Goal: Task Accomplishment & Management: Manage account settings

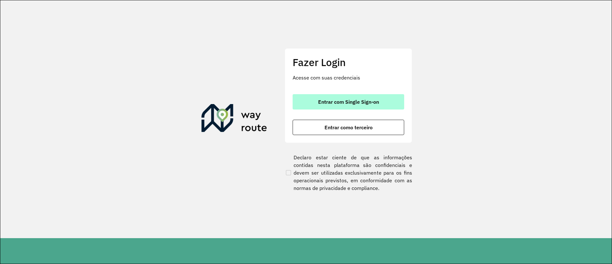
click at [313, 96] on button "Entrar com Single Sign-on" at bounding box center [349, 101] width 112 height 15
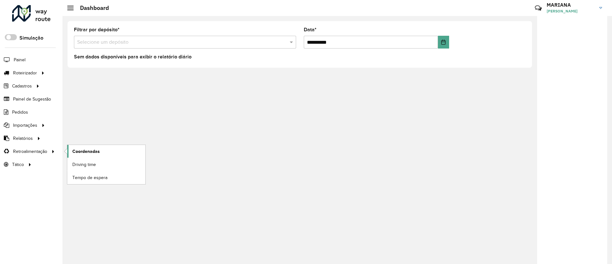
click at [80, 151] on span "Coordenadas" at bounding box center [85, 151] width 27 height 7
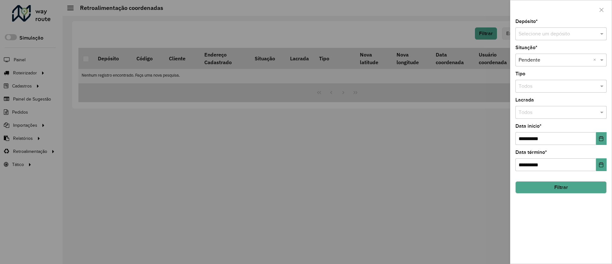
click at [557, 35] on input "text" at bounding box center [555, 34] width 72 height 8
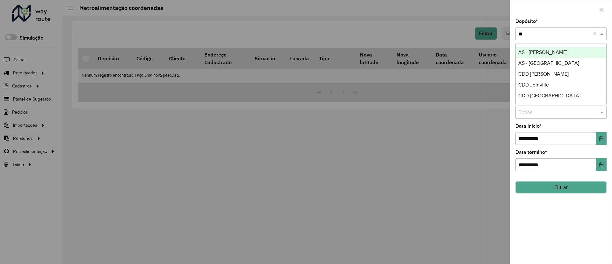
type input "*"
type input "***"
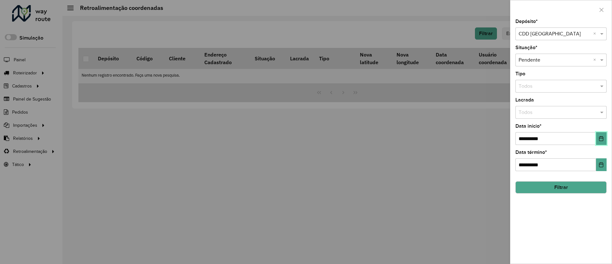
click at [599, 143] on button "Choose Date" at bounding box center [601, 138] width 11 height 13
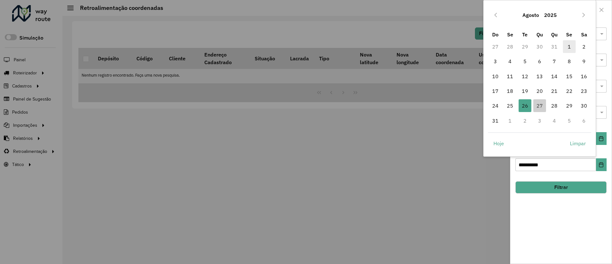
click at [570, 50] on span "1" at bounding box center [569, 46] width 13 height 13
type input "**********"
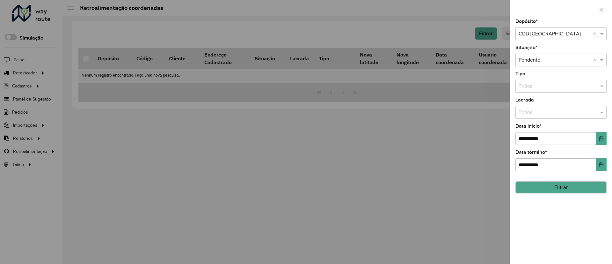
click at [537, 186] on button "Filtrar" at bounding box center [560, 187] width 91 height 12
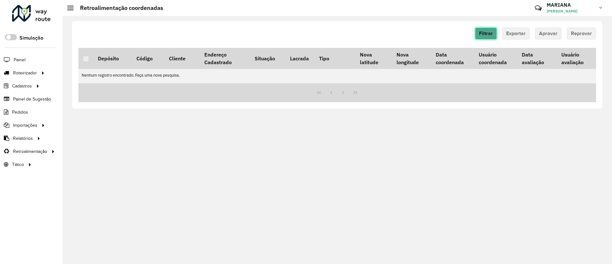
click at [484, 29] on button "Filtrar" at bounding box center [486, 33] width 22 height 12
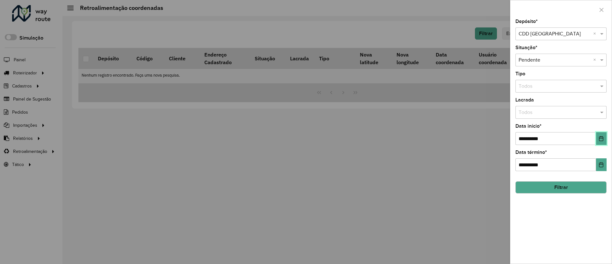
click at [605, 144] on button "Choose Date" at bounding box center [601, 138] width 11 height 13
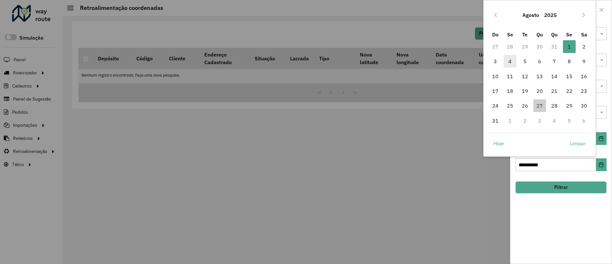
click at [512, 61] on span "4" at bounding box center [510, 61] width 13 height 13
type input "**********"
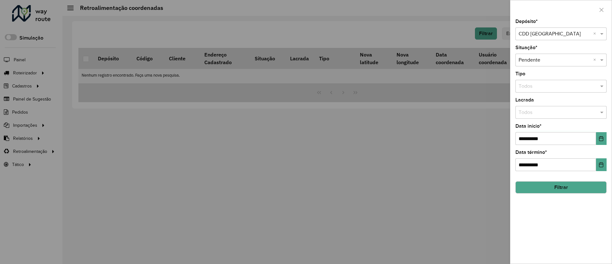
click at [545, 187] on button "Filtrar" at bounding box center [560, 187] width 91 height 12
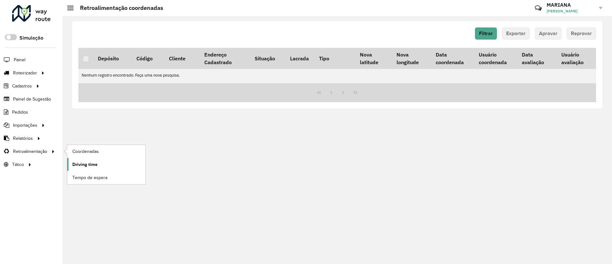
click at [94, 162] on span "Driving time" at bounding box center [84, 164] width 25 height 7
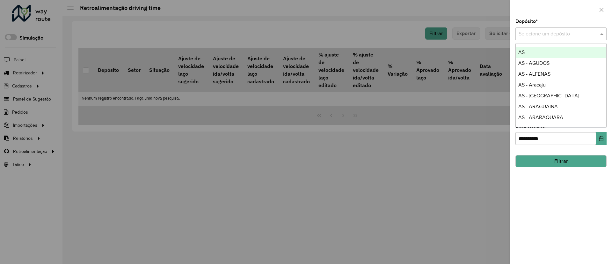
click at [541, 37] on input "text" at bounding box center [555, 34] width 72 height 8
type input "***"
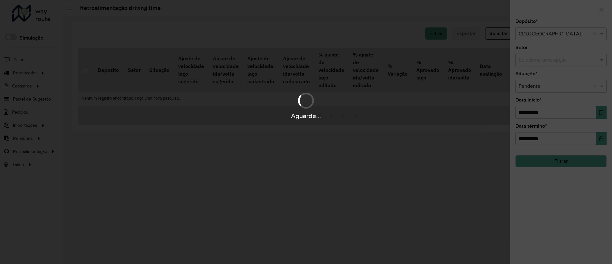
click at [603, 111] on div "Aguarde..." at bounding box center [306, 116] width 612 height 10
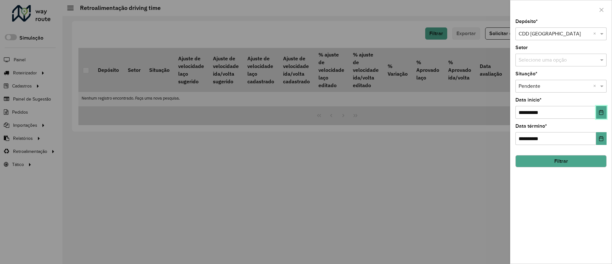
click at [603, 111] on icon "Choose Date" at bounding box center [601, 112] width 5 height 5
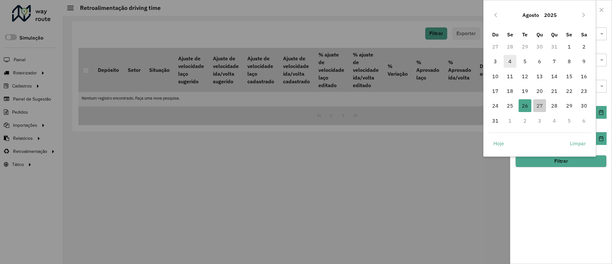
click at [514, 60] on span "4" at bounding box center [510, 61] width 13 height 13
type input "**********"
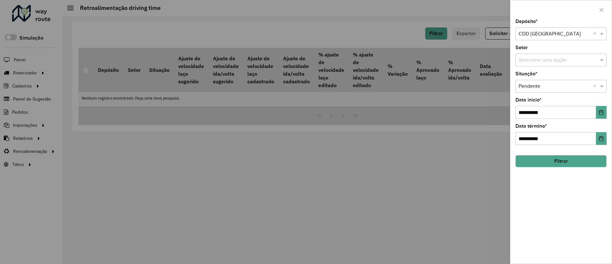
click at [550, 159] on button "Filtrar" at bounding box center [560, 161] width 91 height 12
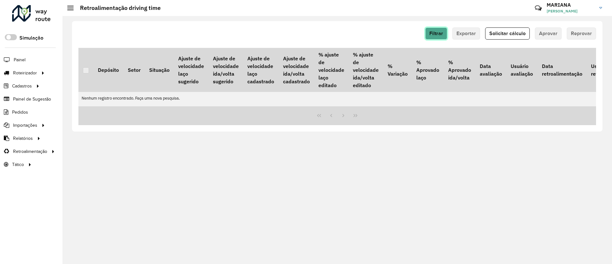
click at [439, 34] on span "Filtrar" at bounding box center [436, 33] width 14 height 5
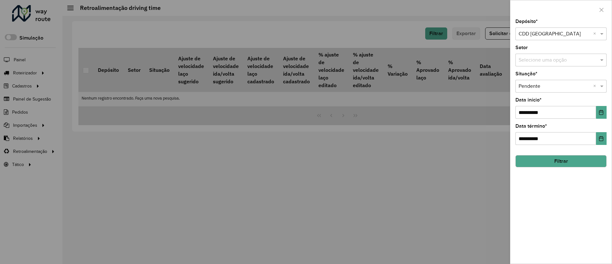
click at [569, 165] on button "Filtrar" at bounding box center [560, 161] width 91 height 12
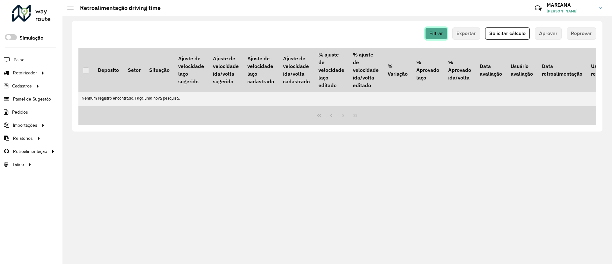
click at [438, 33] on span "Filtrar" at bounding box center [436, 33] width 14 height 5
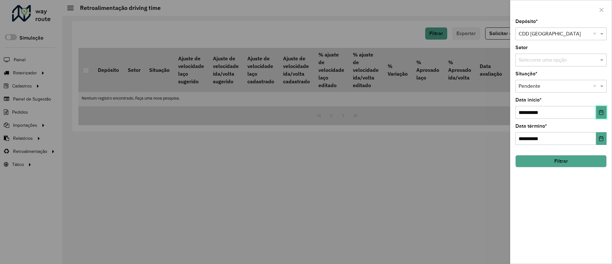
click at [603, 109] on button "Choose Date" at bounding box center [601, 112] width 11 height 13
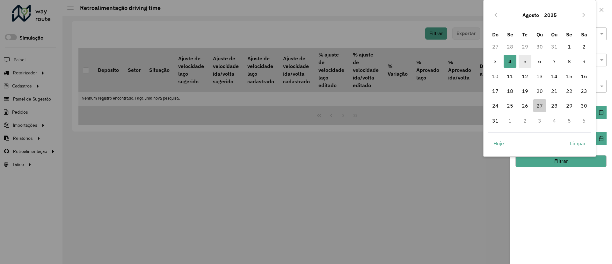
click at [527, 63] on span "5" at bounding box center [525, 61] width 13 height 13
type input "**********"
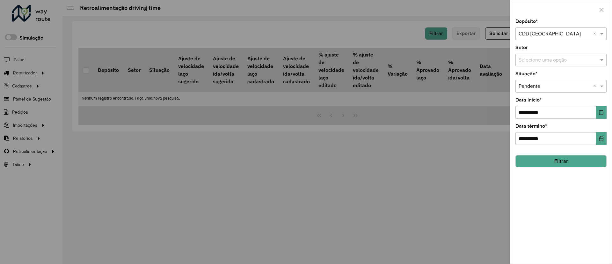
click at [576, 155] on button "Filtrar" at bounding box center [560, 161] width 91 height 12
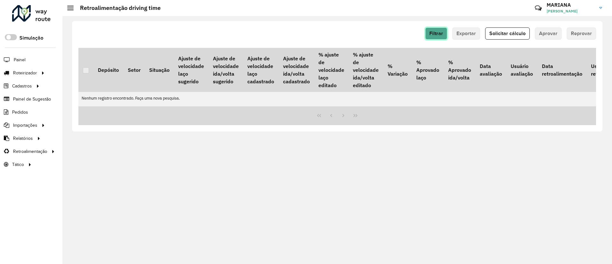
click at [438, 35] on span "Filtrar" at bounding box center [436, 33] width 14 height 5
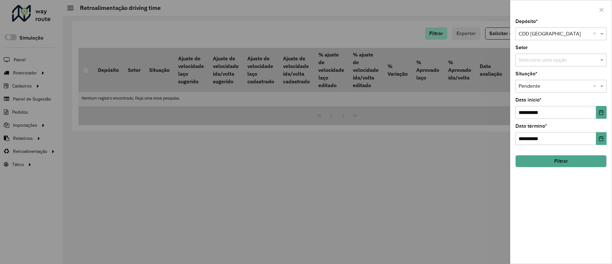
click at [438, 35] on div at bounding box center [306, 132] width 612 height 264
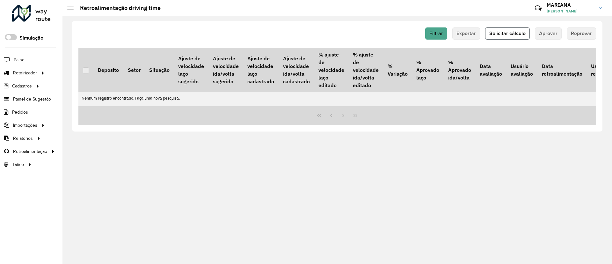
click at [508, 32] on span "Solicitar cálculo" at bounding box center [507, 33] width 36 height 5
click at [441, 29] on button "Filtrar" at bounding box center [436, 33] width 22 height 12
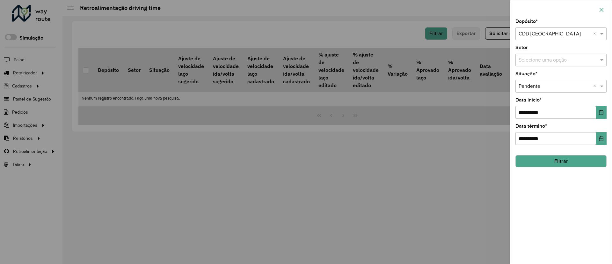
click at [603, 8] on icon "button" at bounding box center [602, 10] width 4 height 4
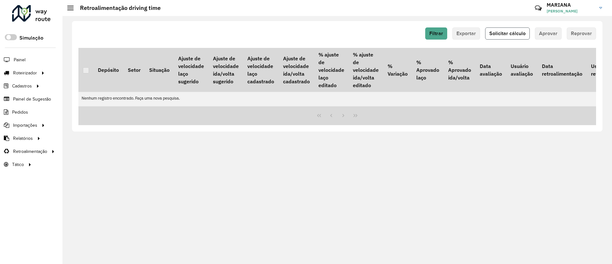
click at [511, 37] on button "Solicitar cálculo" at bounding box center [507, 33] width 45 height 12
click at [77, 71] on span "Entregas" at bounding box center [81, 72] width 18 height 7
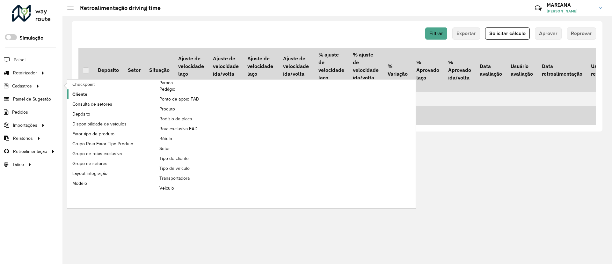
click at [90, 93] on link "Cliente" at bounding box center [110, 94] width 87 height 10
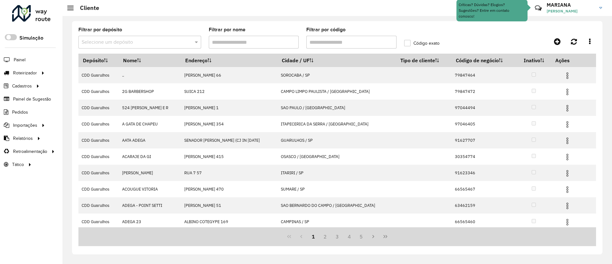
click at [113, 46] on div "Selecione um depósito" at bounding box center [139, 42] width 123 height 13
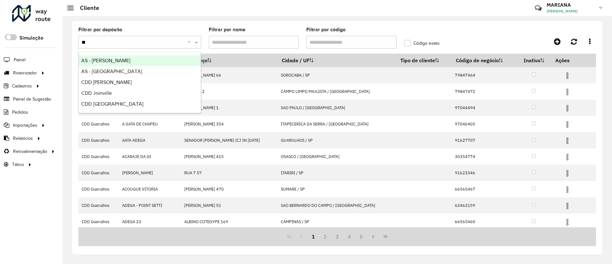
type input "***"
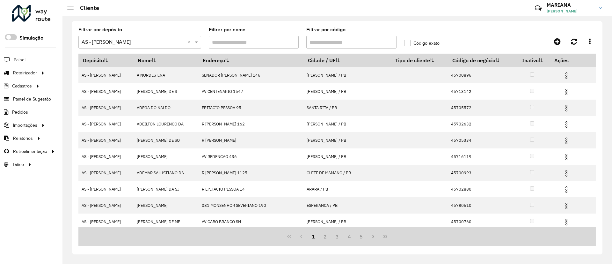
click at [329, 45] on input "Filtrar por código" at bounding box center [351, 42] width 90 height 13
click at [326, 44] on input "Filtrar por código" at bounding box center [351, 42] width 90 height 13
click at [337, 41] on input "Filtrar por código" at bounding box center [351, 42] width 90 height 13
click at [322, 40] on input "Filtrar por código" at bounding box center [351, 42] width 90 height 13
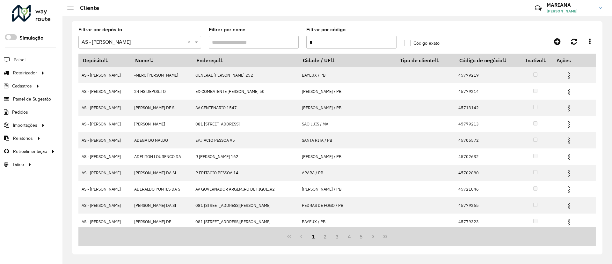
click at [320, 44] on input "*" at bounding box center [351, 42] width 90 height 13
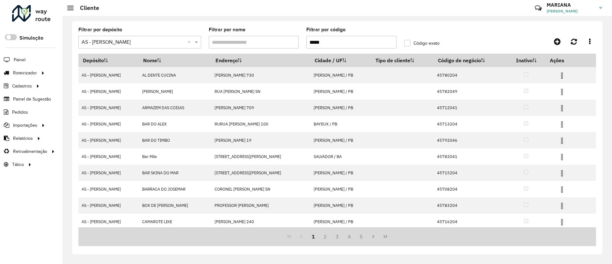
type input "*****"
drag, startPoint x: 330, startPoint y: 44, endPoint x: 289, endPoint y: 47, distance: 41.3
click at [289, 47] on formly-group "Filtrar por depósito Selecione um depósito × AS - João Pessoa × Filtrar por nom…" at bounding box center [270, 40] width 391 height 26
paste input "*****"
type input "*****"
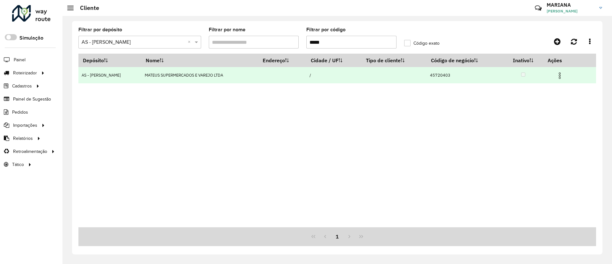
click at [560, 74] on img at bounding box center [560, 76] width 8 height 8
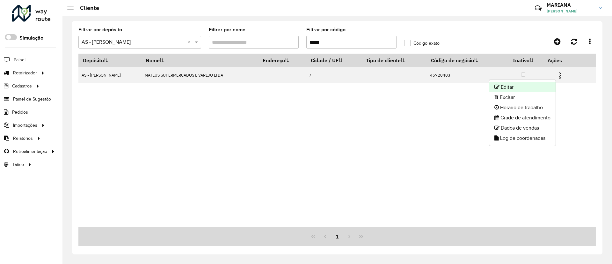
click at [532, 84] on li "Editar" at bounding box center [522, 87] width 66 height 10
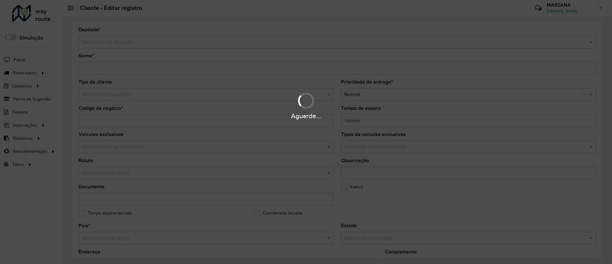
type input "**********"
type input "********"
type input "**********"
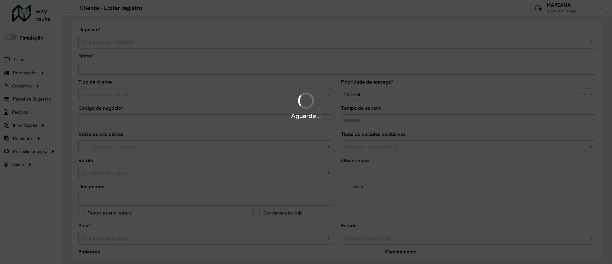
type input "**********"
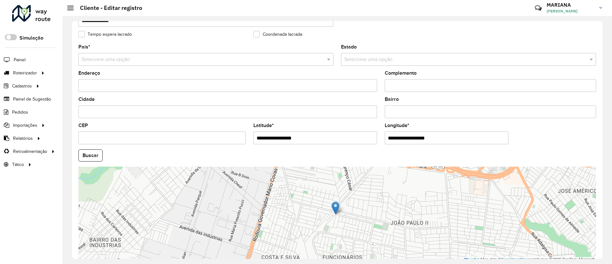
scroll to position [191, 0]
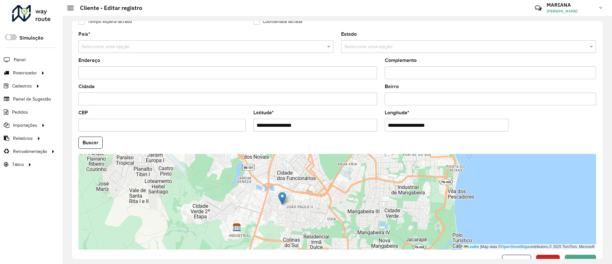
drag, startPoint x: 254, startPoint y: 200, endPoint x: 253, endPoint y: 208, distance: 8.0
click at [253, 208] on div "Leaflet | Map data © OpenStreetMap contributors,© 2025 TomTom, Microsoft" at bounding box center [337, 202] width 518 height 96
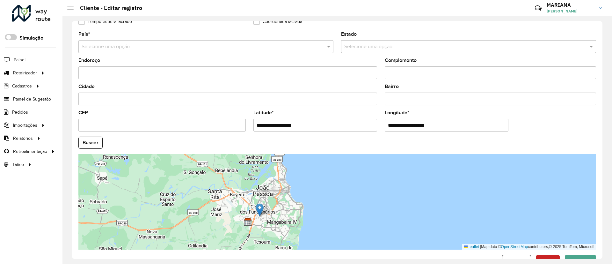
drag, startPoint x: 213, startPoint y: 203, endPoint x: 219, endPoint y: 205, distance: 6.7
click at [219, 205] on div "Leaflet | Map data © OpenStreetMap contributors,© 2025 TomTom, Microsoft" at bounding box center [337, 202] width 518 height 96
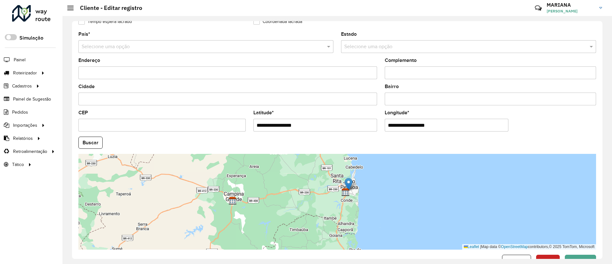
drag, startPoint x: 256, startPoint y: 216, endPoint x: 361, endPoint y: 198, distance: 106.4
click at [361, 198] on div "Leaflet | Map data © OpenStreetMap contributors,© 2025 TomTom, Microsoft" at bounding box center [337, 202] width 518 height 96
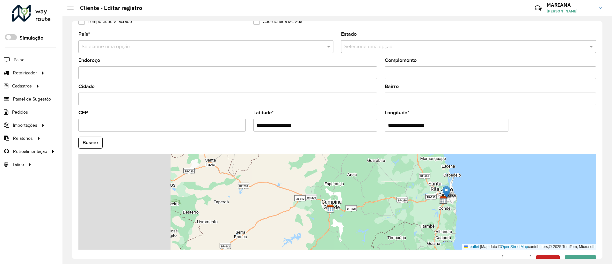
drag, startPoint x: 293, startPoint y: 201, endPoint x: 425, endPoint y: 217, distance: 132.7
click at [425, 217] on div "Leaflet | Map data © OpenStreetMap contributors,© 2025 TomTom, Microsoft" at bounding box center [337, 202] width 518 height 96
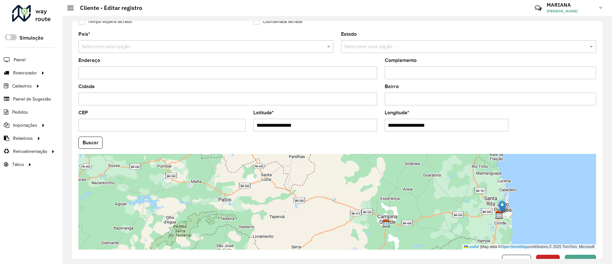
drag, startPoint x: 328, startPoint y: 211, endPoint x: 347, endPoint y: 224, distance: 23.3
click at [347, 224] on div "Leaflet | Map data © OpenStreetMap contributors,© 2025 TomTom, Microsoft" at bounding box center [337, 202] width 518 height 96
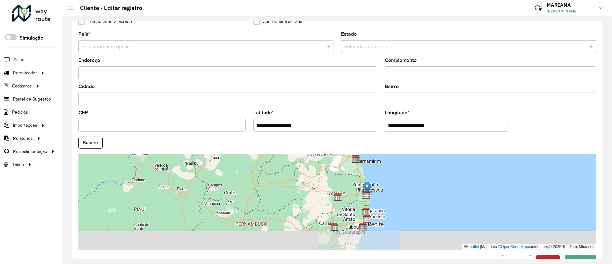
drag, startPoint x: 307, startPoint y: 199, endPoint x: 305, endPoint y: 194, distance: 5.6
click at [305, 194] on div "Leaflet | Map data © OpenStreetMap contributors,© 2025 TomTom, Microsoft" at bounding box center [337, 202] width 518 height 96
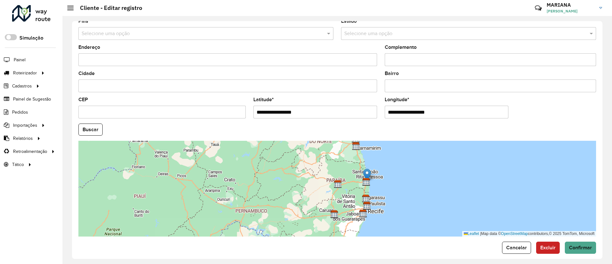
scroll to position [211, 0]
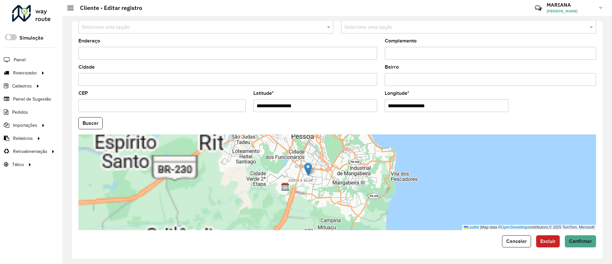
drag, startPoint x: 335, startPoint y: 208, endPoint x: 324, endPoint y: 173, distance: 36.2
click at [324, 173] on div "Leaflet | Map data © OpenStreetMap contributors,© 2025 TomTom, Microsoft" at bounding box center [337, 182] width 518 height 96
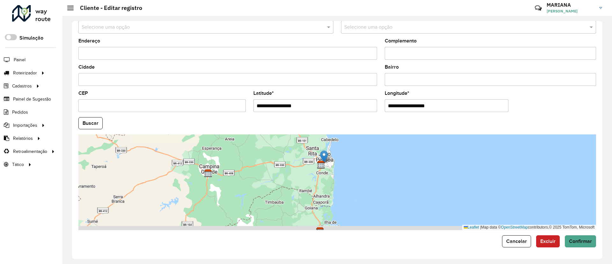
drag, startPoint x: 302, startPoint y: 205, endPoint x: 313, endPoint y: 187, distance: 21.0
click at [313, 187] on div "Leaflet | Map data © OpenStreetMap contributors,© 2025 TomTom, Microsoft" at bounding box center [337, 182] width 518 height 96
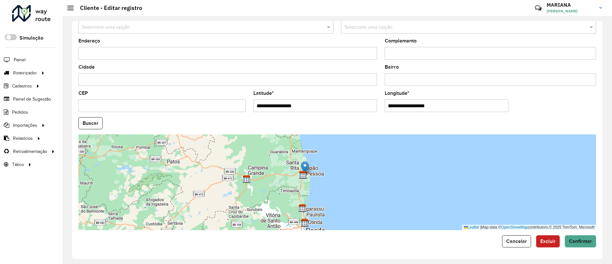
drag, startPoint x: 280, startPoint y: 202, endPoint x: 281, endPoint y: 194, distance: 8.5
click at [281, 194] on div "Leaflet | Map data © OpenStreetMap contributors,© 2025 TomTom, Microsoft" at bounding box center [337, 182] width 518 height 96
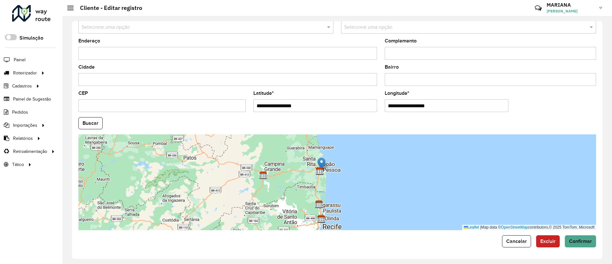
drag, startPoint x: 275, startPoint y: 193, endPoint x: 290, endPoint y: 192, distance: 15.3
click at [290, 192] on div "Leaflet | Map data © OpenStreetMap contributors,© 2025 TomTom, Microsoft" at bounding box center [337, 182] width 518 height 96
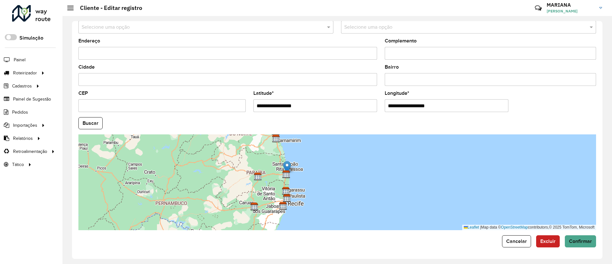
drag, startPoint x: 245, startPoint y: 186, endPoint x: 253, endPoint y: 186, distance: 8.0
click at [253, 186] on div "Leaflet | Map data © OpenStreetMap contributors,© 2025 TomTom, Microsoft" at bounding box center [337, 182] width 518 height 96
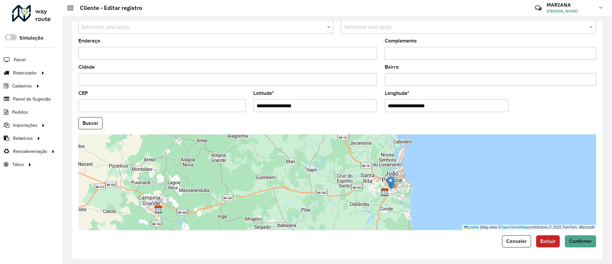
click at [394, 182] on img at bounding box center [391, 182] width 8 height 13
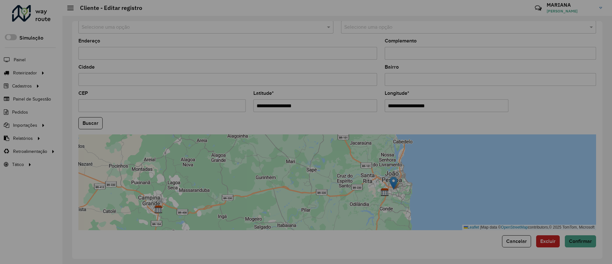
type input "**********"
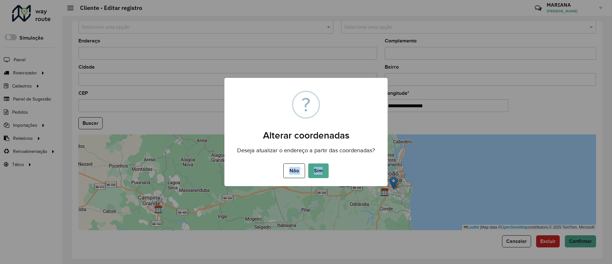
click at [263, 187] on div "× ? Alterar coordenadas Deseja atualizar o endereço a partir das coordenadas? N…" at bounding box center [306, 132] width 612 height 264
click at [294, 173] on button "Não" at bounding box center [293, 170] width 21 height 15
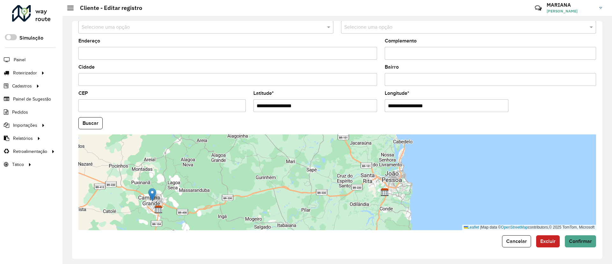
drag, startPoint x: 393, startPoint y: 181, endPoint x: 151, endPoint y: 193, distance: 241.6
click at [151, 193] on img at bounding box center [152, 194] width 8 height 13
type input "**********"
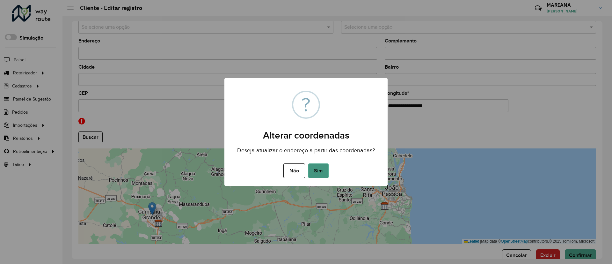
click at [322, 175] on button "Sim" at bounding box center [318, 170] width 20 height 15
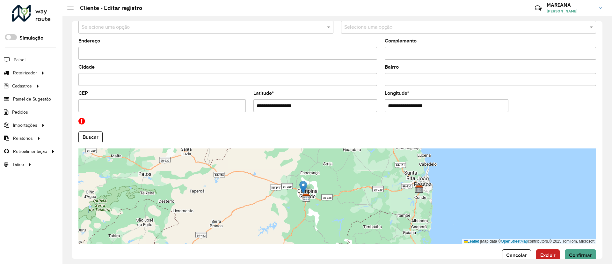
drag, startPoint x: 285, startPoint y: 215, endPoint x: 318, endPoint y: 216, distance: 33.8
click at [318, 216] on div "Leaflet | Map data © OpenStreetMap contributors,© 2025 TomTom, Microsoft" at bounding box center [337, 196] width 518 height 96
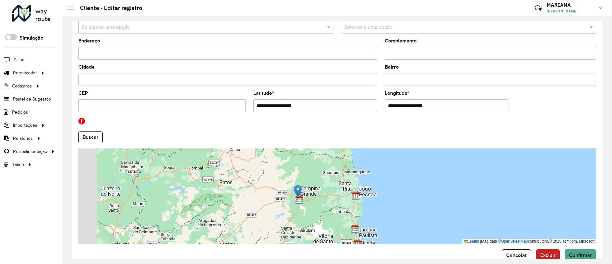
drag, startPoint x: 219, startPoint y: 208, endPoint x: 239, endPoint y: 208, distance: 20.4
click at [239, 208] on div "Leaflet | Map data © OpenStreetMap contributors,© 2025 TomTom, Microsoft" at bounding box center [337, 196] width 518 height 96
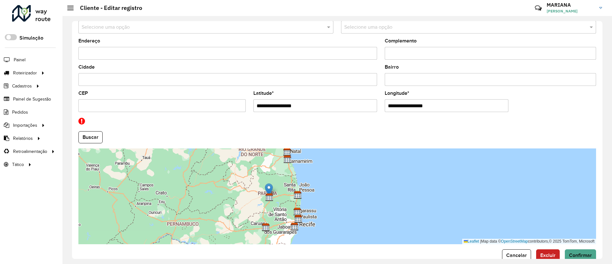
click at [238, 200] on div "Leaflet | Map data © OpenStreetMap contributors,© 2025 TomTom, Microsoft" at bounding box center [337, 196] width 518 height 96
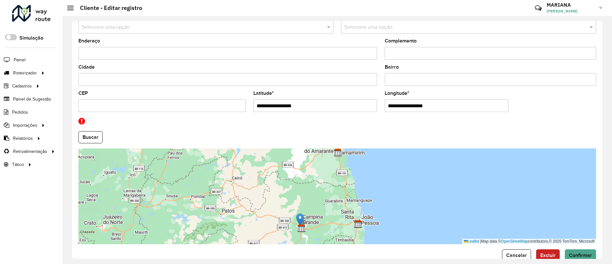
drag, startPoint x: 248, startPoint y: 208, endPoint x: 252, endPoint y: 232, distance: 25.2
click at [252, 232] on div "Leaflet | Map data © OpenStreetMap contributors,© 2025 TomTom, Microsoft" at bounding box center [337, 196] width 518 height 96
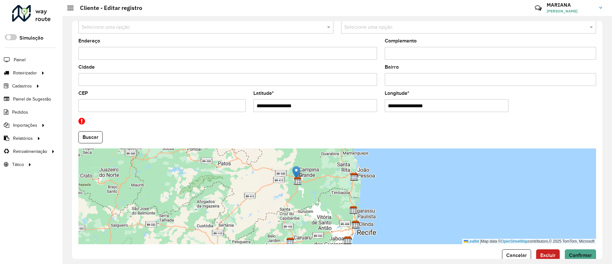
drag, startPoint x: 252, startPoint y: 227, endPoint x: 249, endPoint y: 179, distance: 47.7
click at [249, 179] on div "Leaflet | Map data © OpenStreetMap contributors,© 2025 TomTom, Microsoft" at bounding box center [337, 196] width 518 height 96
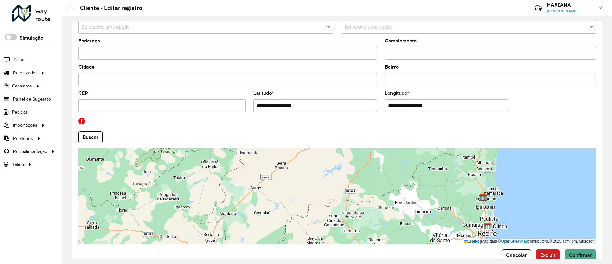
scroll to position [225, 0]
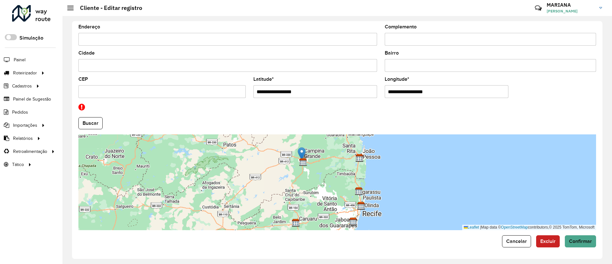
drag, startPoint x: 226, startPoint y: 183, endPoint x: 211, endPoint y: 155, distance: 31.8
click at [235, 186] on div "Leaflet | Map data © OpenStreetMap contributors,© 2025 TomTom, Microsoft" at bounding box center [337, 182] width 518 height 96
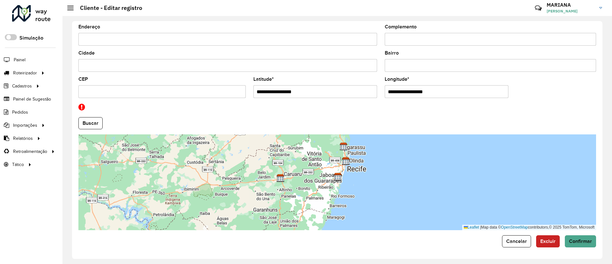
drag, startPoint x: 280, startPoint y: 185, endPoint x: 263, endPoint y: 129, distance: 58.5
click at [263, 129] on formly-group "**********" at bounding box center [337, 113] width 525 height 231
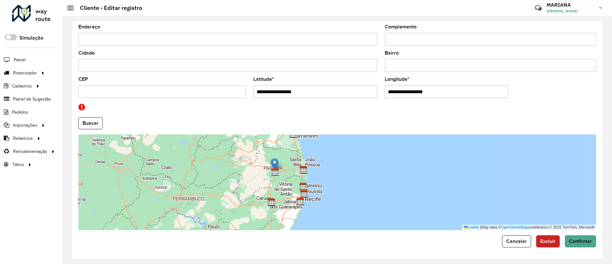
drag, startPoint x: 266, startPoint y: 176, endPoint x: 266, endPoint y: 193, distance: 16.3
click at [266, 193] on div "Leaflet | Map data © OpenStreetMap contributors,© 2025 TomTom, Microsoft" at bounding box center [337, 182] width 518 height 96
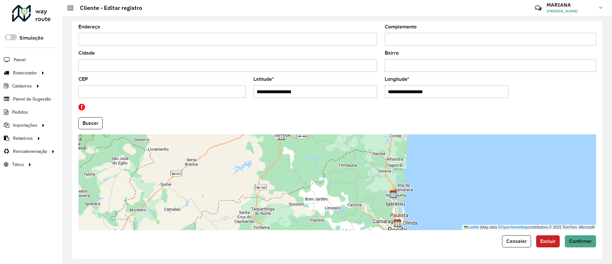
drag, startPoint x: 278, startPoint y: 194, endPoint x: 281, endPoint y: 156, distance: 38.7
click at [281, 156] on div "Leaflet | Map data © OpenStreetMap contributors,© 2025 TomTom, Microsoft" at bounding box center [337, 182] width 518 height 96
drag, startPoint x: 208, startPoint y: 119, endPoint x: 264, endPoint y: 103, distance: 58.3
click at [264, 103] on formly-group "**********" at bounding box center [337, 113] width 525 height 231
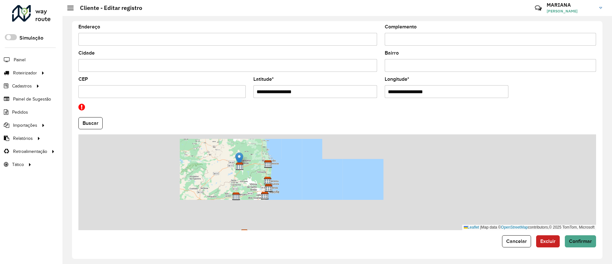
drag, startPoint x: 275, startPoint y: 197, endPoint x: 281, endPoint y: 201, distance: 6.8
click at [281, 201] on div "Leaflet | Map data © OpenStreetMap contributors,© 2025 TomTom, Microsoft" at bounding box center [337, 182] width 518 height 96
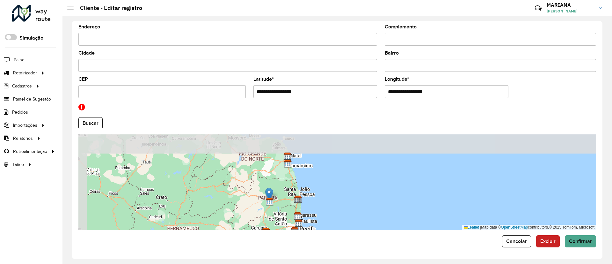
drag, startPoint x: 218, startPoint y: 165, endPoint x: 243, endPoint y: 199, distance: 41.7
click at [243, 199] on div "Leaflet | Map data © OpenStreetMap contributors,© 2025 TomTom, Microsoft" at bounding box center [337, 182] width 518 height 96
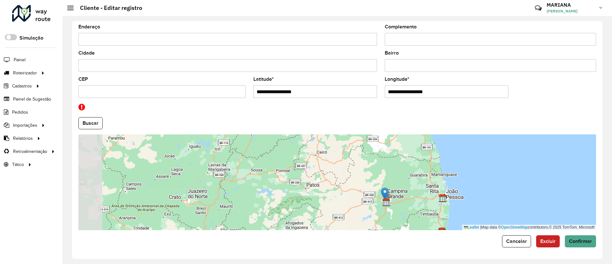
drag, startPoint x: 194, startPoint y: 185, endPoint x: 231, endPoint y: 182, distance: 37.4
click at [231, 182] on div "Leaflet | Map data © OpenStreetMap contributors,© 2025 TomTom, Microsoft" at bounding box center [337, 182] width 518 height 96
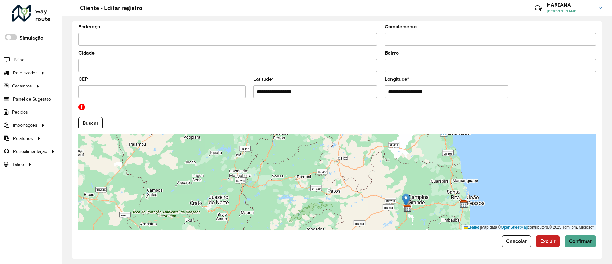
drag, startPoint x: 251, startPoint y: 181, endPoint x: 270, endPoint y: 187, distance: 20.4
click at [270, 187] on div "Leaflet | Map data © OpenStreetMap contributors,© 2025 TomTom, Microsoft" at bounding box center [337, 182] width 518 height 96
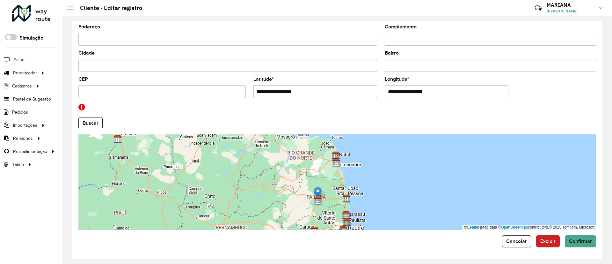
drag, startPoint x: 208, startPoint y: 192, endPoint x: 224, endPoint y: 201, distance: 18.8
click at [220, 195] on div "Leaflet | Map data © OpenStreetMap contributors,© 2025 TomTom, Microsoft" at bounding box center [337, 182] width 518 height 96
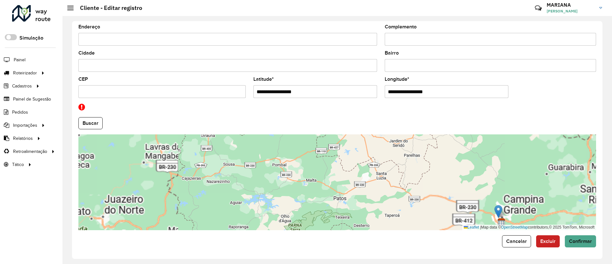
click at [275, 185] on div "Leaflet | Map data © OpenStreetMap contributors,© 2025 TomTom, Microsoft" at bounding box center [337, 182] width 518 height 96
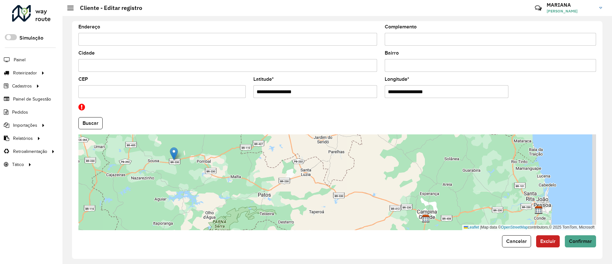
drag, startPoint x: 424, startPoint y: 208, endPoint x: 175, endPoint y: 153, distance: 254.6
click at [175, 153] on img at bounding box center [174, 153] width 8 height 13
type input "**********"
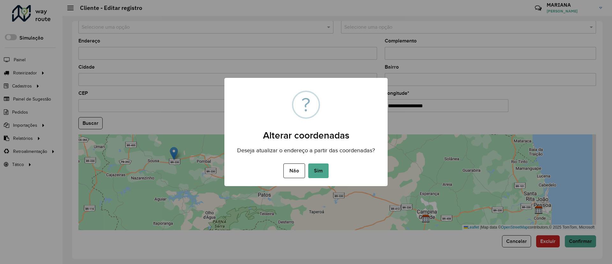
scroll to position [211, 0]
click at [318, 164] on button "Sim" at bounding box center [318, 170] width 20 height 15
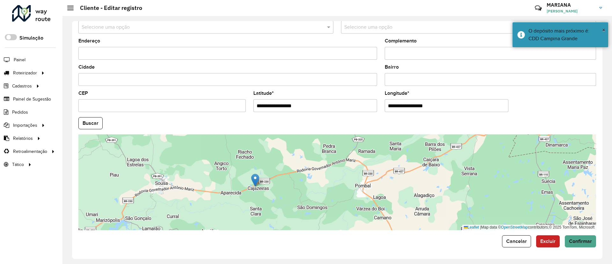
drag, startPoint x: 241, startPoint y: 171, endPoint x: 254, endPoint y: 177, distance: 14.7
click at [254, 177] on img at bounding box center [255, 179] width 8 height 13
type input "**********"
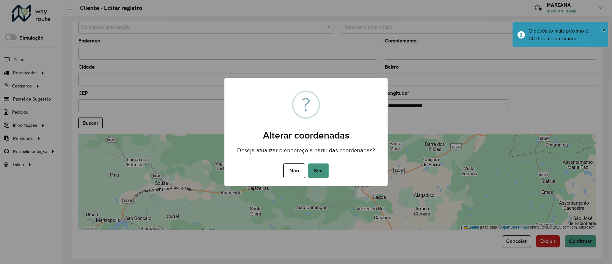
click at [316, 168] on button "Sim" at bounding box center [318, 170] width 20 height 15
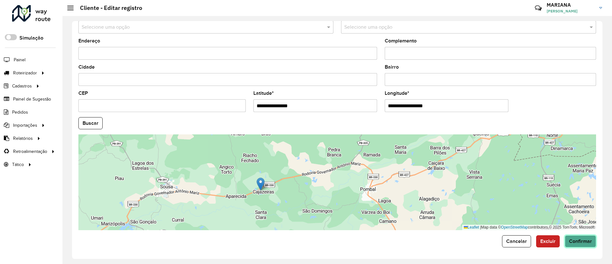
click at [583, 238] on span "Confirmar" at bounding box center [580, 240] width 23 height 5
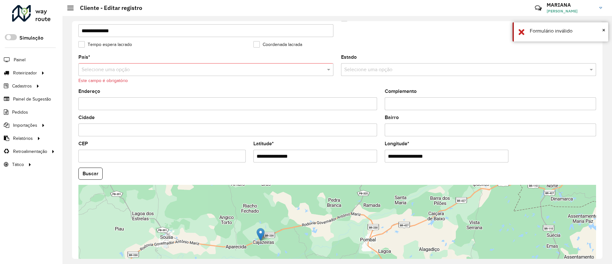
scroll to position [115, 0]
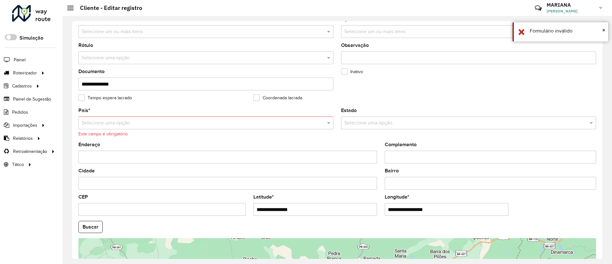
click at [136, 124] on input "text" at bounding box center [200, 123] width 236 height 8
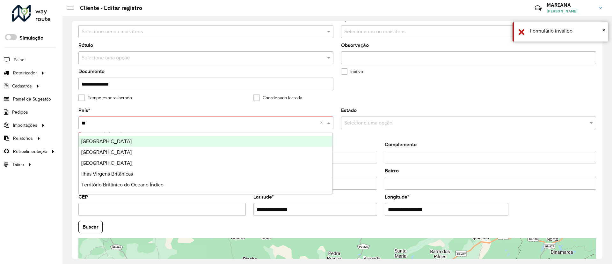
type input "***"
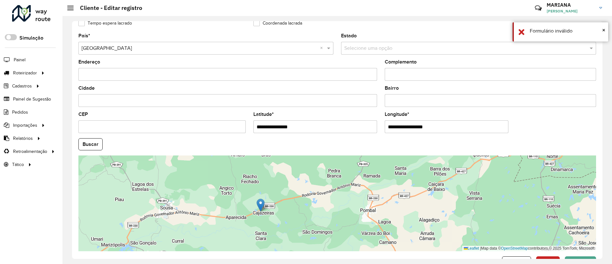
scroll to position [211, 0]
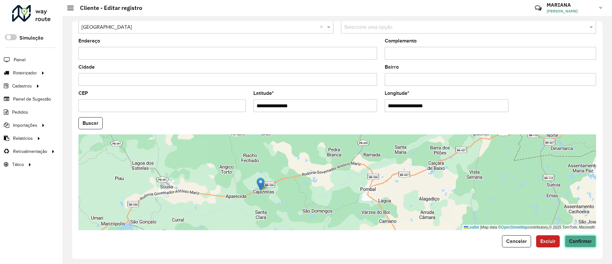
click at [578, 240] on span "Confirmar" at bounding box center [580, 240] width 23 height 5
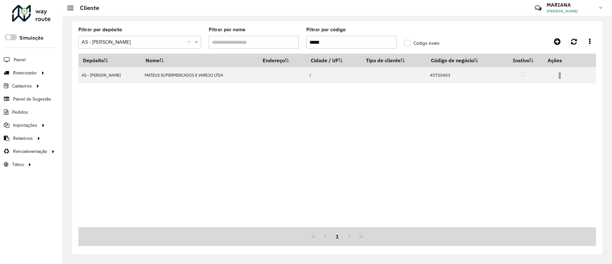
click at [200, 149] on div "Depósito Nome Endereço Cidade / UF Tipo de cliente Código de negócio Inativo Aç…" at bounding box center [337, 140] width 518 height 173
click at [328, 45] on input "*****" at bounding box center [351, 42] width 90 height 13
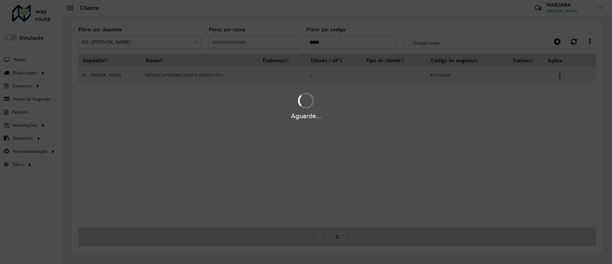
type input "*****"
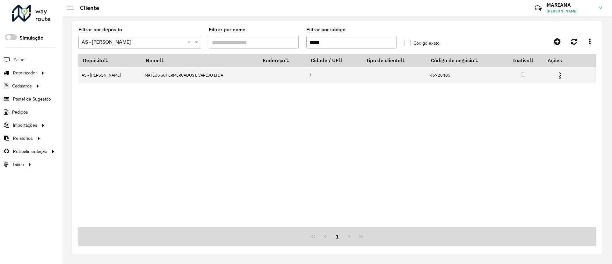
click at [142, 39] on input "text" at bounding box center [134, 43] width 104 height 8
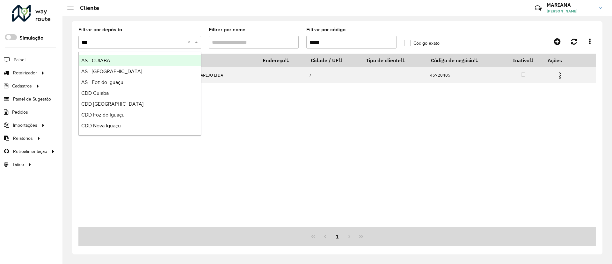
type input "****"
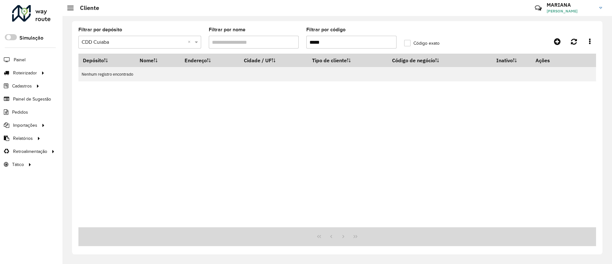
drag, startPoint x: 344, startPoint y: 41, endPoint x: 290, endPoint y: 41, distance: 53.9
click at [290, 41] on formly-group "Filtrar por depósito Selecione um depósito × CDD Cuiaba × Filtrar por nome Filt…" at bounding box center [270, 40] width 391 height 26
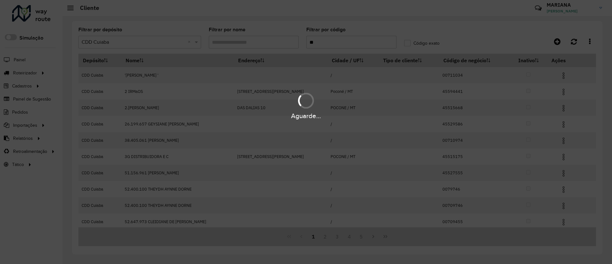
type input "**"
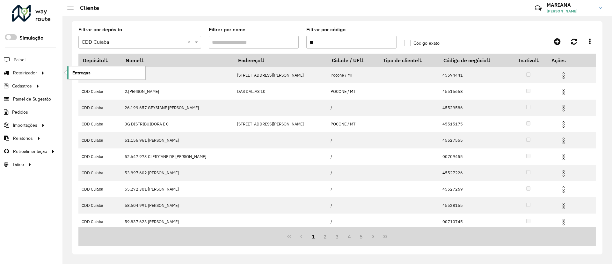
click at [79, 71] on span "Entregas" at bounding box center [81, 72] width 18 height 7
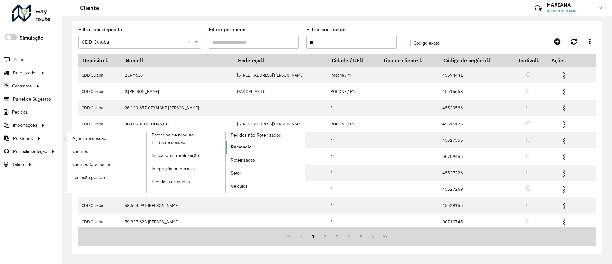
click at [239, 151] on link "Romaneio" at bounding box center [265, 147] width 79 height 13
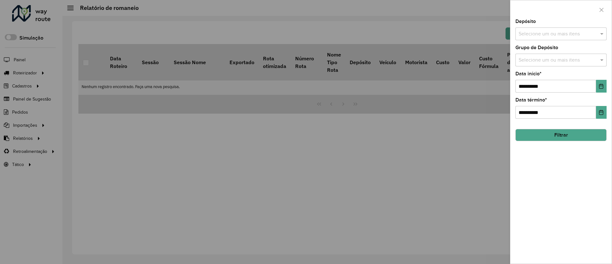
click at [561, 34] on input "text" at bounding box center [558, 34] width 82 height 8
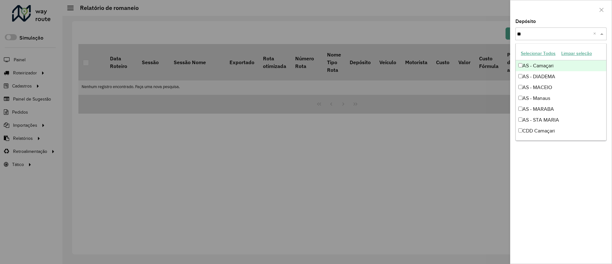
type input "*"
type input "****"
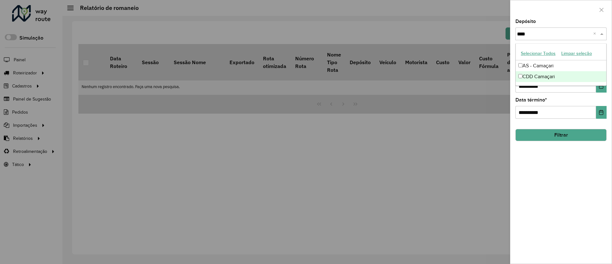
click at [548, 73] on div "CDD Camaçari" at bounding box center [561, 76] width 91 height 11
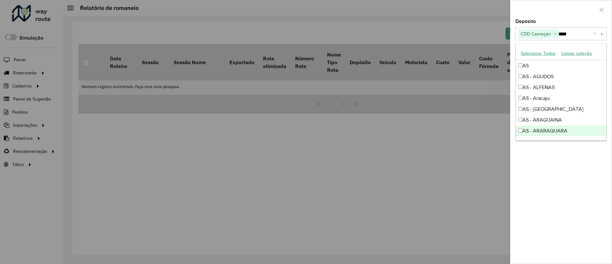
click at [565, 170] on div "**********" at bounding box center [560, 141] width 101 height 244
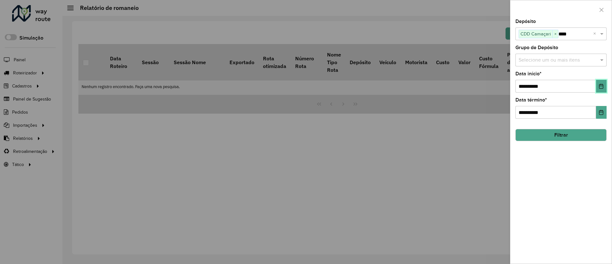
click at [599, 85] on icon "Choose Date" at bounding box center [601, 86] width 4 height 5
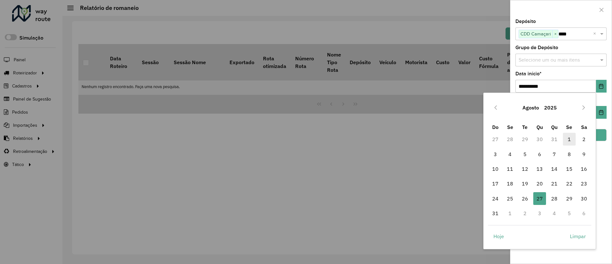
click at [567, 136] on span "1" at bounding box center [569, 139] width 13 height 13
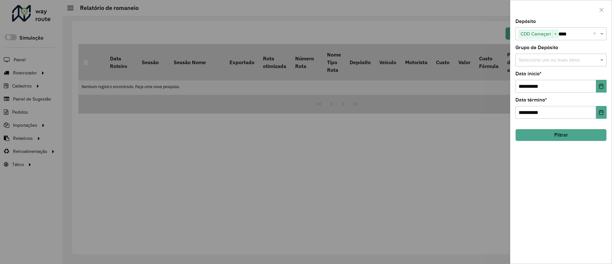
click at [556, 131] on button "Filtrar" at bounding box center [560, 135] width 91 height 12
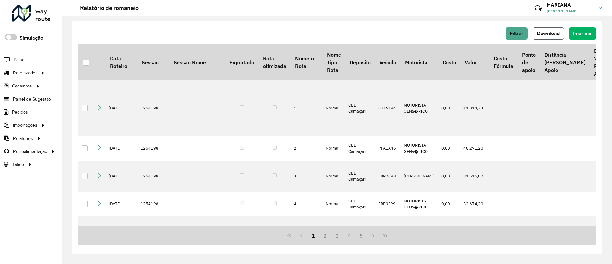
click at [539, 36] on span "Download" at bounding box center [548, 33] width 23 height 5
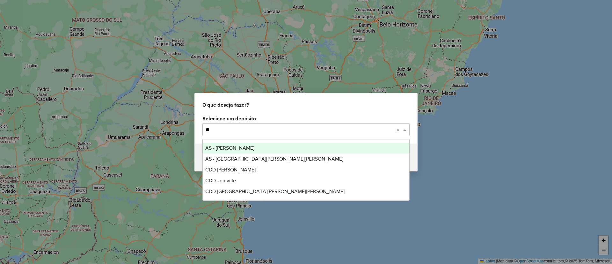
type input "***"
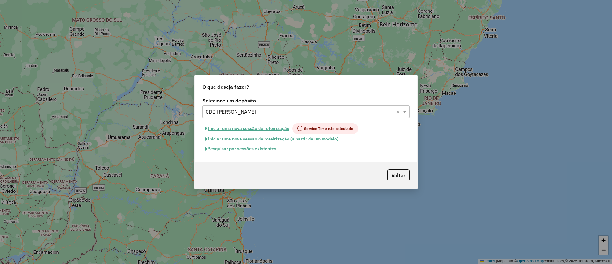
click at [236, 149] on button "Pesquisar por sessões existentes" at bounding box center [240, 149] width 77 height 10
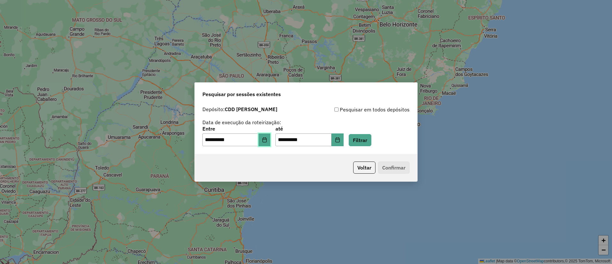
click at [271, 137] on button "Choose Date" at bounding box center [265, 139] width 12 height 13
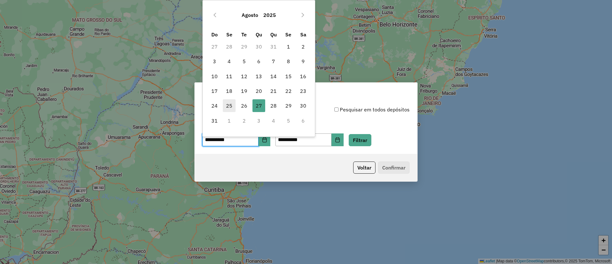
click at [233, 102] on span "25" at bounding box center [229, 105] width 13 height 13
type input "**********"
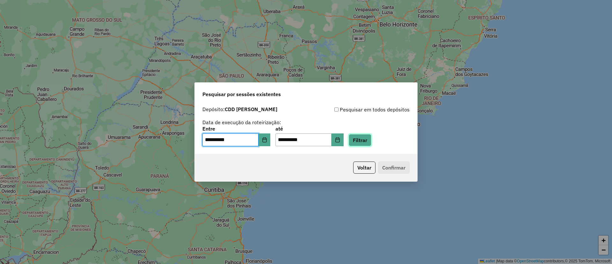
click at [363, 139] on button "Filtrar" at bounding box center [360, 140] width 23 height 12
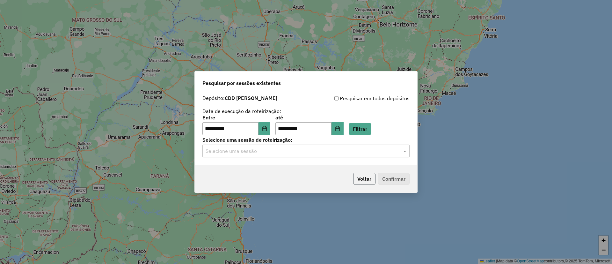
click at [360, 179] on button "Voltar" at bounding box center [364, 178] width 22 height 12
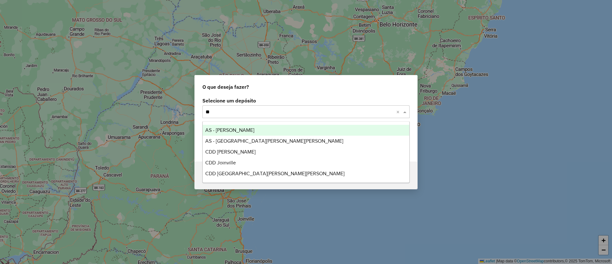
type input "***"
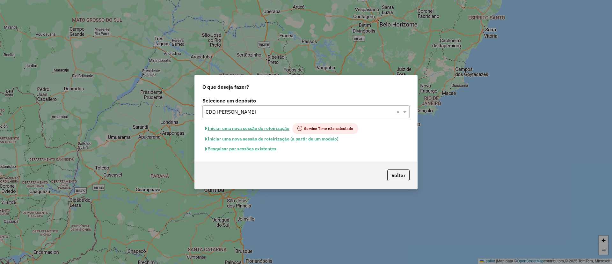
click at [230, 110] on input "text" at bounding box center [300, 112] width 188 height 8
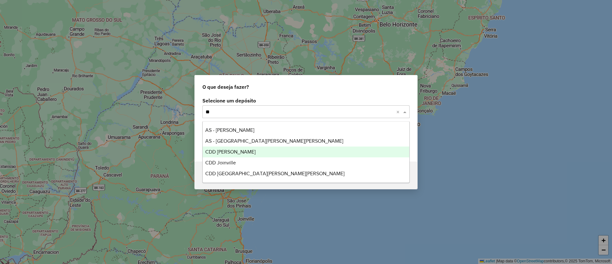
type input "***"
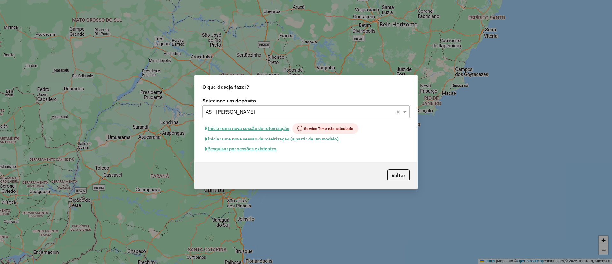
click at [215, 150] on button "Pesquisar por sessões existentes" at bounding box center [240, 149] width 77 height 10
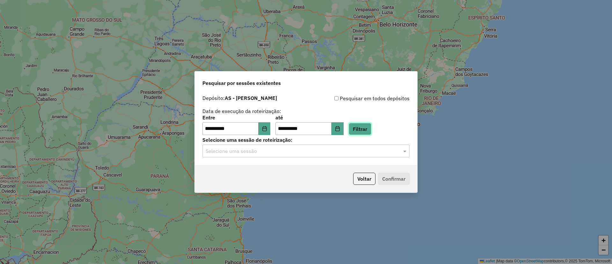
click at [369, 130] on button "Filtrar" at bounding box center [360, 129] width 23 height 12
click at [272, 152] on input "text" at bounding box center [300, 151] width 188 height 8
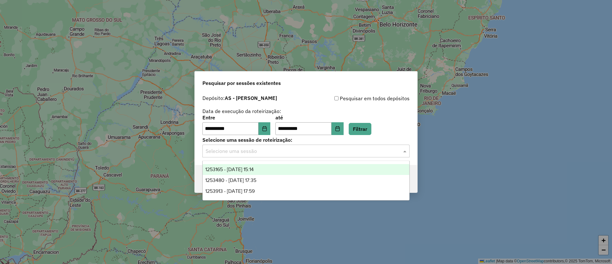
click at [246, 171] on span "1253165 - 25/08/2025 15:14" at bounding box center [229, 168] width 48 height 5
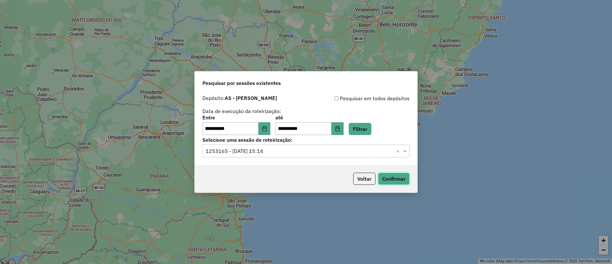
click at [387, 179] on button "Confirmar" at bounding box center [394, 178] width 32 height 12
click at [225, 153] on input "text" at bounding box center [300, 151] width 188 height 8
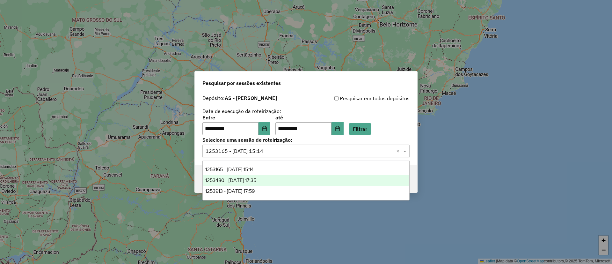
click at [223, 177] on div "1253480 - 26/08/2025 17:35" at bounding box center [306, 180] width 207 height 11
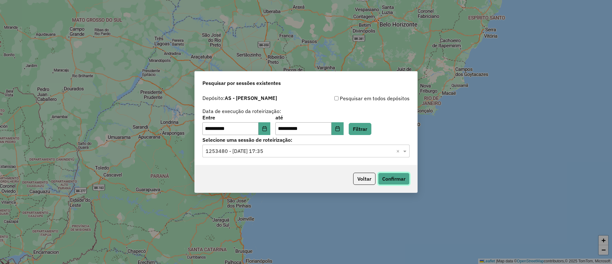
click at [385, 177] on button "Confirmar" at bounding box center [394, 178] width 32 height 12
click at [266, 132] on button "Choose Date" at bounding box center [265, 128] width 12 height 13
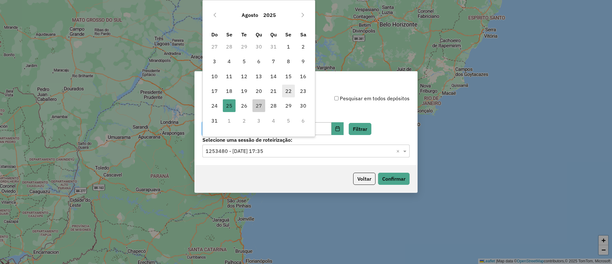
click at [288, 91] on span "22" at bounding box center [288, 90] width 13 height 13
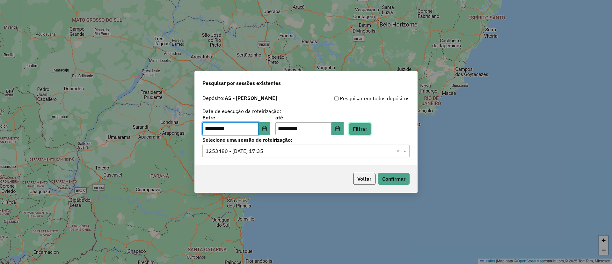
click at [365, 129] on button "Filtrar" at bounding box center [360, 129] width 23 height 12
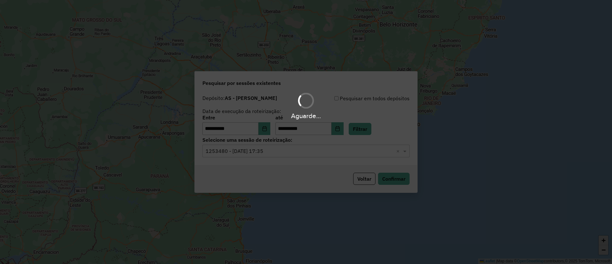
click at [231, 152] on input "text" at bounding box center [300, 151] width 188 height 8
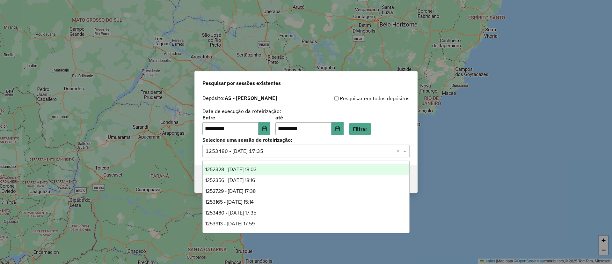
click at [233, 171] on span "1252328 - 22/08/2025 18:03" at bounding box center [230, 168] width 51 height 5
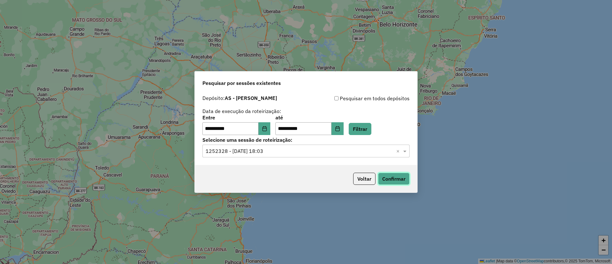
click at [391, 183] on button "Confirmar" at bounding box center [394, 178] width 32 height 12
click at [266, 122] on button "Choose Date" at bounding box center [265, 128] width 12 height 13
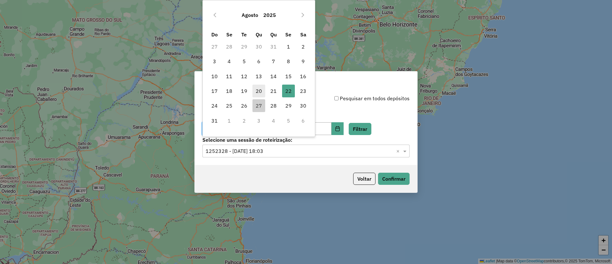
click at [263, 87] on span "20" at bounding box center [258, 90] width 13 height 13
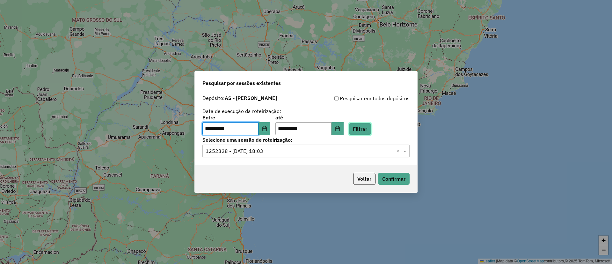
click at [371, 131] on button "Filtrar" at bounding box center [360, 129] width 23 height 12
click at [294, 149] on input "text" at bounding box center [300, 151] width 188 height 8
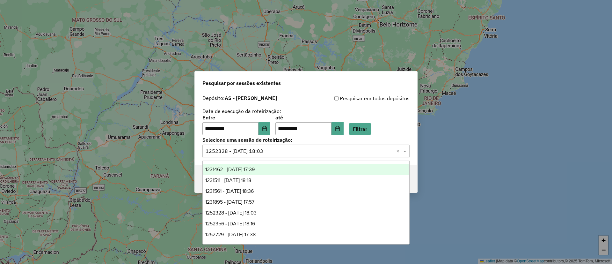
click at [275, 169] on div "1231462 - 20/08/2025 17:39" at bounding box center [306, 169] width 207 height 11
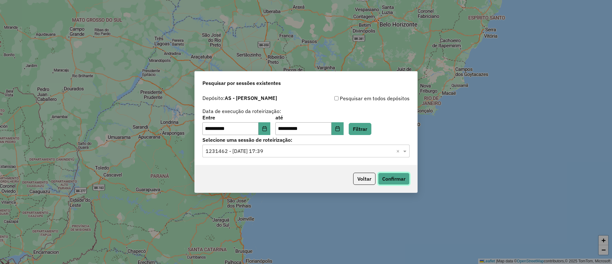
click at [391, 178] on button "Confirmar" at bounding box center [394, 178] width 32 height 12
click at [270, 125] on button "Choose Date" at bounding box center [265, 128] width 12 height 13
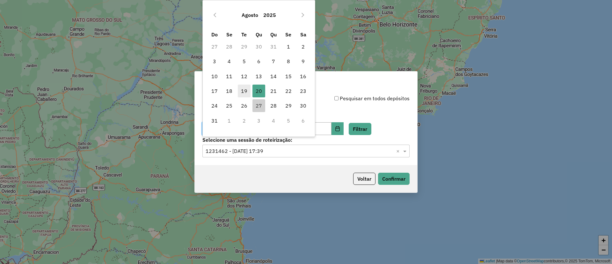
click at [247, 89] on span "19" at bounding box center [244, 90] width 13 height 13
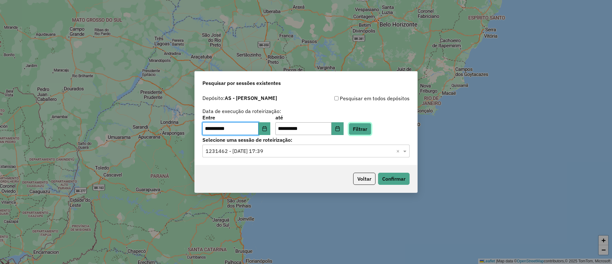
click at [368, 124] on button "Filtrar" at bounding box center [360, 129] width 23 height 12
click at [223, 150] on input "text" at bounding box center [300, 151] width 188 height 8
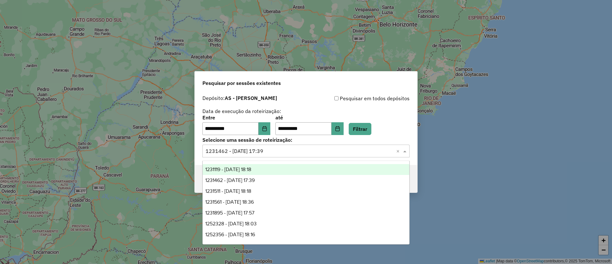
click at [230, 165] on div "1231119 - 19/08/2025 18:18" at bounding box center [306, 169] width 207 height 11
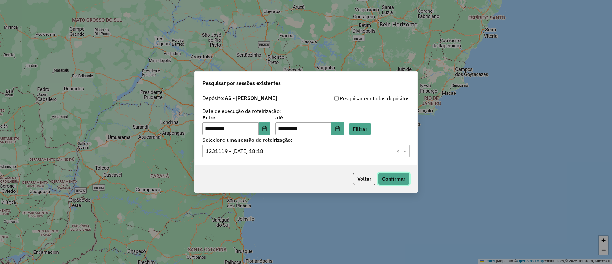
click at [395, 180] on button "Confirmar" at bounding box center [394, 178] width 32 height 12
click at [264, 151] on input "text" at bounding box center [300, 151] width 188 height 8
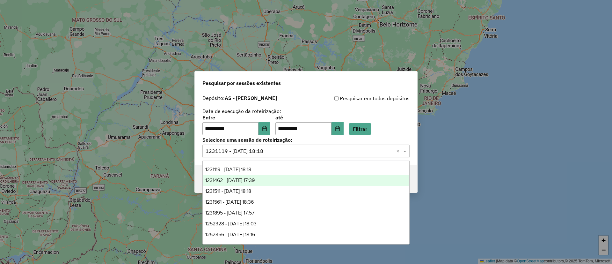
click at [246, 179] on span "1231462 - 20/08/2025 17:39" at bounding box center [229, 179] width 49 height 5
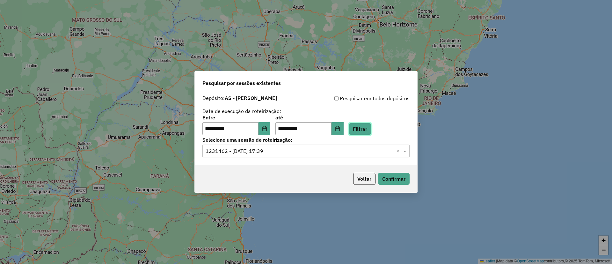
click at [359, 131] on button "Filtrar" at bounding box center [360, 129] width 23 height 12
click at [394, 174] on button "Confirmar" at bounding box center [394, 178] width 32 height 12
click at [264, 133] on button "Choose Date" at bounding box center [265, 128] width 12 height 13
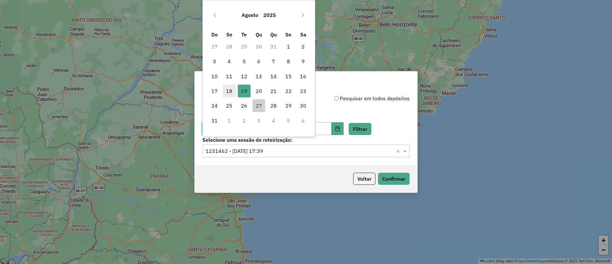
click at [233, 91] on span "18" at bounding box center [229, 90] width 13 height 13
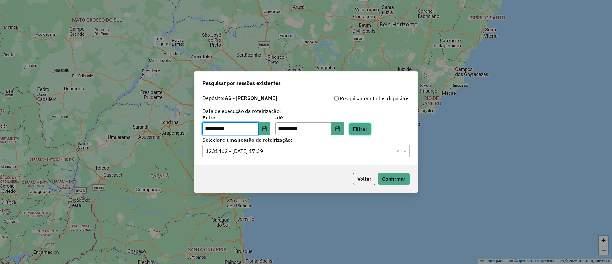
click at [367, 123] on button "Filtrar" at bounding box center [360, 129] width 23 height 12
click at [239, 148] on input "text" at bounding box center [300, 151] width 188 height 8
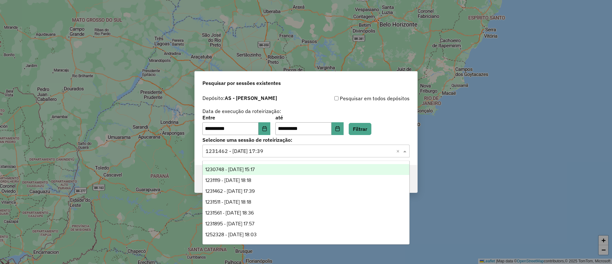
drag, startPoint x: 241, startPoint y: 165, endPoint x: 272, endPoint y: 162, distance: 30.8
click at [241, 166] on div "1230748 - 18/08/2025 15:17" at bounding box center [306, 169] width 207 height 11
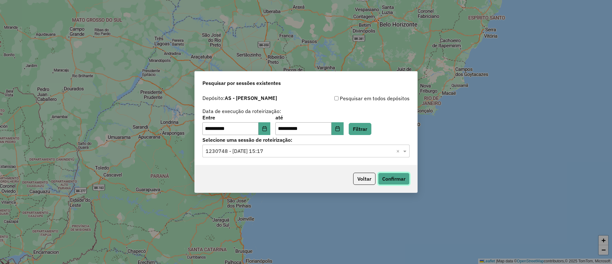
click at [402, 174] on button "Confirmar" at bounding box center [394, 178] width 32 height 12
click at [274, 152] on input "text" at bounding box center [300, 151] width 188 height 8
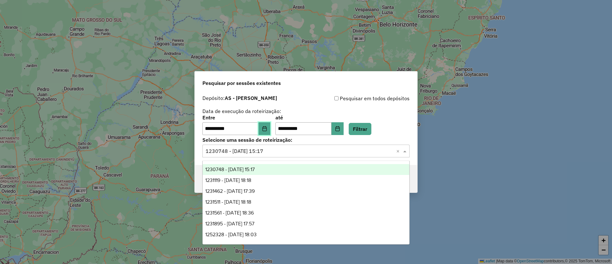
click at [267, 128] on icon "Choose Date" at bounding box center [264, 128] width 5 height 5
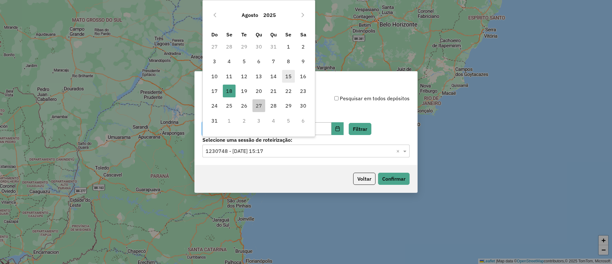
click at [289, 76] on span "15" at bounding box center [288, 76] width 13 height 13
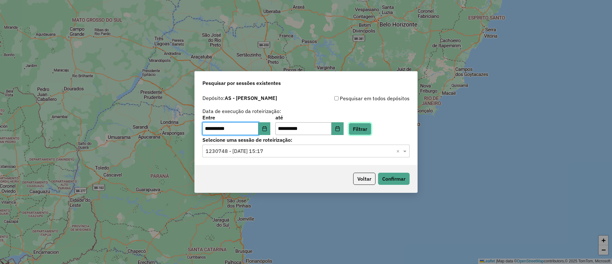
click at [367, 125] on button "Filtrar" at bounding box center [360, 129] width 23 height 12
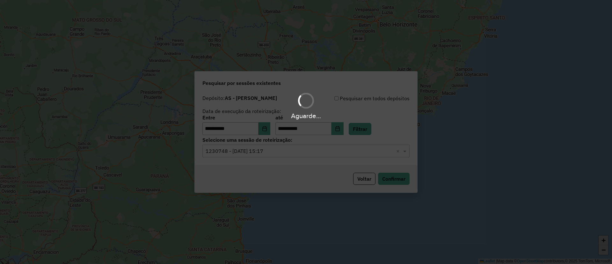
click at [227, 154] on div "Aguarde..." at bounding box center [306, 132] width 612 height 264
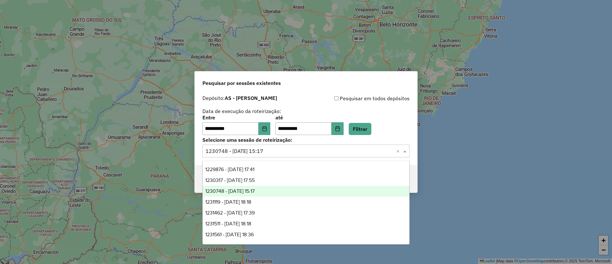
click at [224, 152] on input "text" at bounding box center [300, 151] width 188 height 8
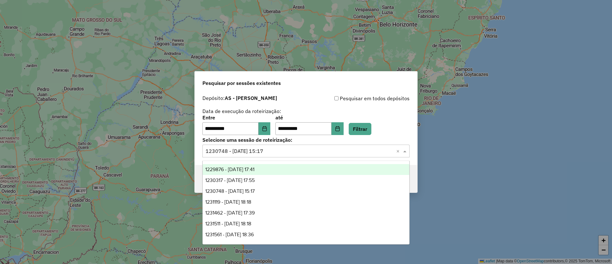
click at [227, 165] on div "1229876 - 15/08/2025 17:41" at bounding box center [306, 169] width 207 height 11
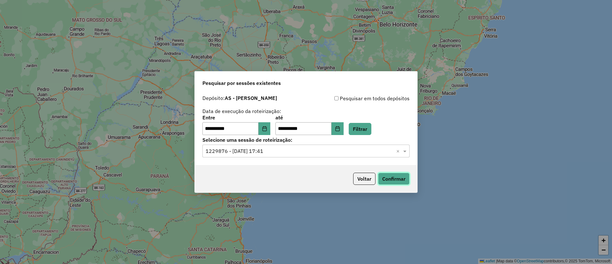
click at [396, 176] on button "Confirmar" at bounding box center [394, 178] width 32 height 12
click at [329, 153] on input "text" at bounding box center [300, 151] width 188 height 8
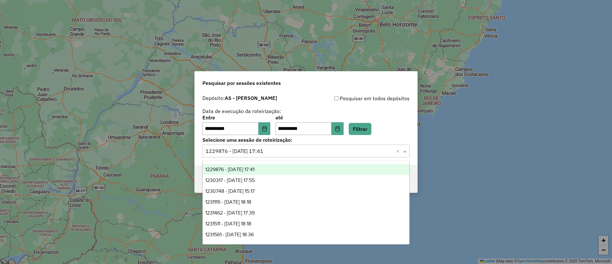
click at [329, 153] on input "text" at bounding box center [300, 151] width 188 height 8
click at [267, 128] on icon "Choose Date" at bounding box center [264, 128] width 5 height 5
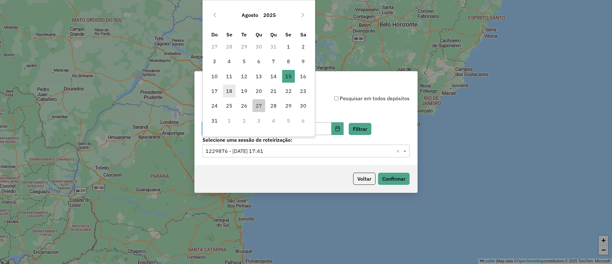
click at [231, 94] on span "18" at bounding box center [229, 90] width 13 height 13
type input "**********"
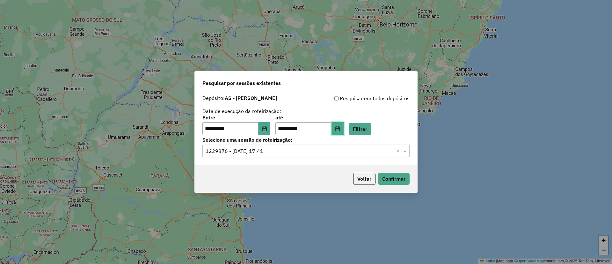
click at [344, 132] on button "Choose Date" at bounding box center [338, 128] width 12 height 13
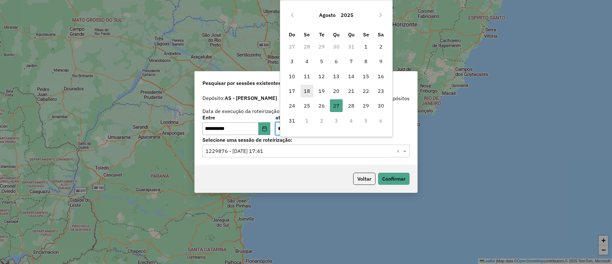
click at [308, 90] on span "18" at bounding box center [307, 90] width 13 height 13
type input "**********"
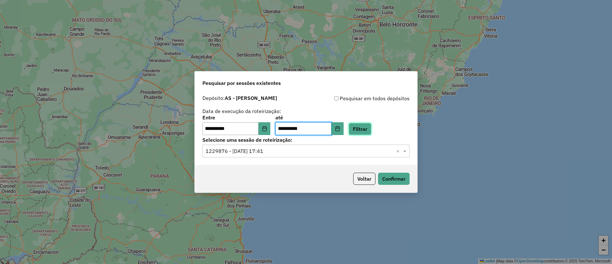
click at [360, 130] on button "Filtrar" at bounding box center [360, 129] width 23 height 12
click at [371, 128] on button "Filtrar" at bounding box center [360, 129] width 23 height 12
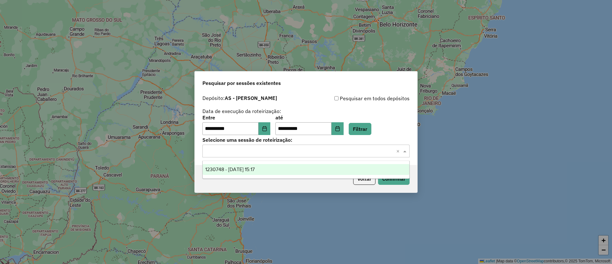
click at [234, 151] on input "text" at bounding box center [300, 151] width 188 height 8
click at [245, 169] on span "1230748 - 18/08/2025 15:17" at bounding box center [229, 168] width 49 height 5
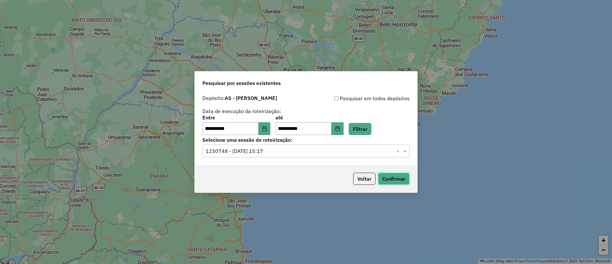
click at [394, 179] on button "Confirmar" at bounding box center [394, 178] width 32 height 12
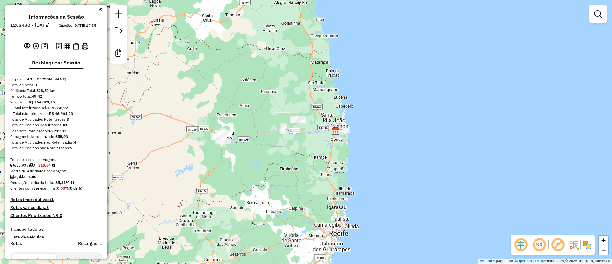
drag, startPoint x: 227, startPoint y: 172, endPoint x: 252, endPoint y: 161, distance: 27.5
click at [259, 164] on div "Janela de atendimento Grade de atendimento Capacidade Transportadoras Veículos …" at bounding box center [306, 132] width 612 height 264
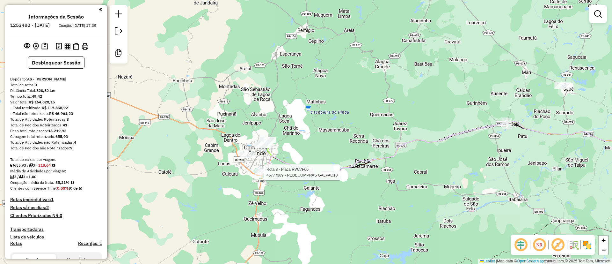
select select "**********"
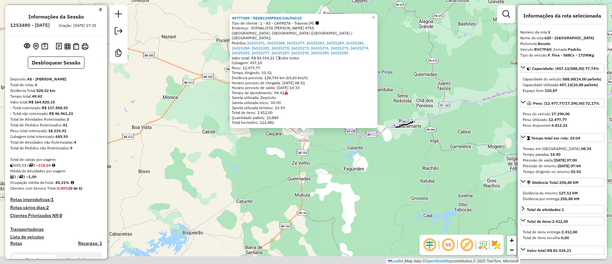
scroll to position [229, 0]
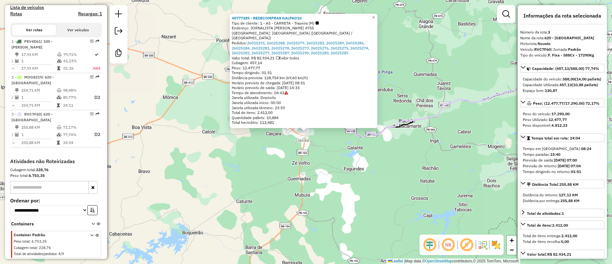
click at [536, 50] on strong "RVC7F60" at bounding box center [542, 49] width 17 height 5
copy div "RVC7F60"
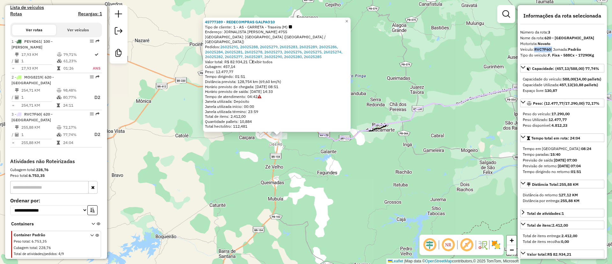
drag, startPoint x: 212, startPoint y: 195, endPoint x: 185, endPoint y: 199, distance: 27.1
click at [185, 199] on div "45777389 - REDECOMPRAS GALPAO10 Tipo de cliente: 1 - AS - CARRETA - Traseira (M…" at bounding box center [306, 132] width 612 height 264
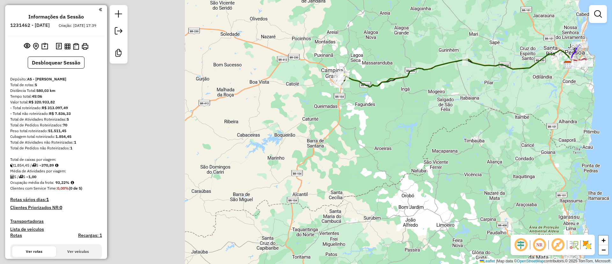
drag, startPoint x: 251, startPoint y: 165, endPoint x: 514, endPoint y: 97, distance: 272.2
click at [514, 97] on div "Janela de atendimento Grade de atendimento Capacidade Transportadoras Veículos …" at bounding box center [306, 132] width 612 height 264
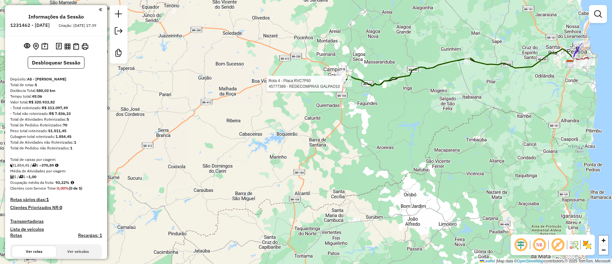
select select "**********"
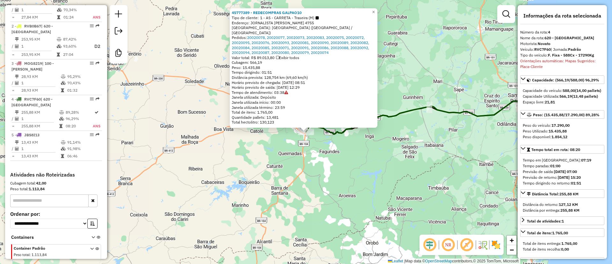
scroll to position [285, 0]
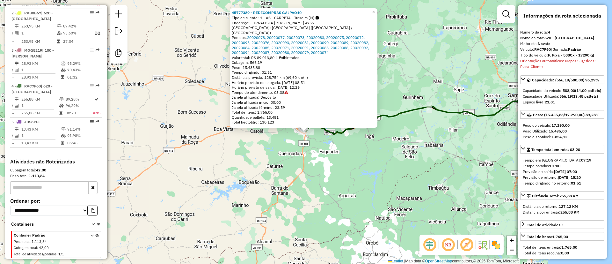
click at [543, 48] on strong "RVC7F60" at bounding box center [542, 49] width 17 height 5
copy div "RVC7F60"
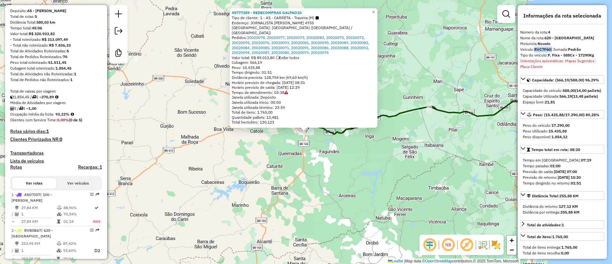
scroll to position [0, 0]
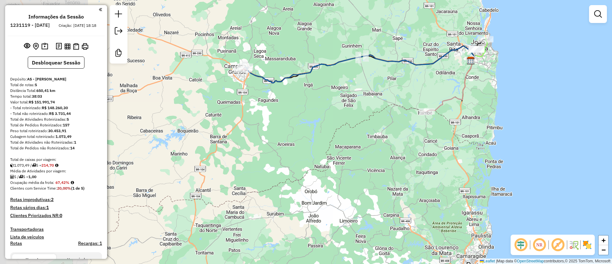
drag, startPoint x: 210, startPoint y: 194, endPoint x: 374, endPoint y: 124, distance: 177.8
click at [374, 124] on div "Janela de atendimento Grade de atendimento Capacidade Transportadoras Veículos …" at bounding box center [306, 132] width 612 height 264
drag, startPoint x: 341, startPoint y: 164, endPoint x: 338, endPoint y: 161, distance: 4.5
click at [341, 164] on div "Janela de atendimento Grade de atendimento Capacidade Transportadoras Veículos …" at bounding box center [306, 132] width 612 height 264
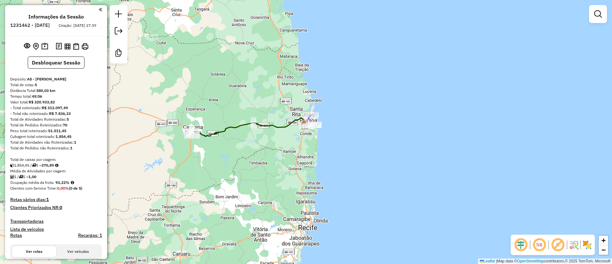
drag, startPoint x: 260, startPoint y: 157, endPoint x: 352, endPoint y: 143, distance: 92.8
click at [352, 143] on div "Janela de atendimento Grade de atendimento Capacidade Transportadoras Veículos …" at bounding box center [306, 132] width 612 height 264
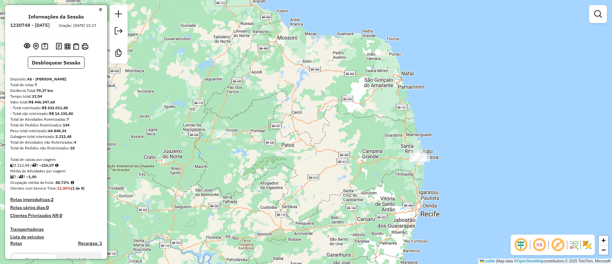
drag, startPoint x: 354, startPoint y: 206, endPoint x: 296, endPoint y: 159, distance: 74.7
click at [380, 190] on div "Janela de atendimento Grade de atendimento Capacidade Transportadoras Veículos …" at bounding box center [306, 132] width 612 height 264
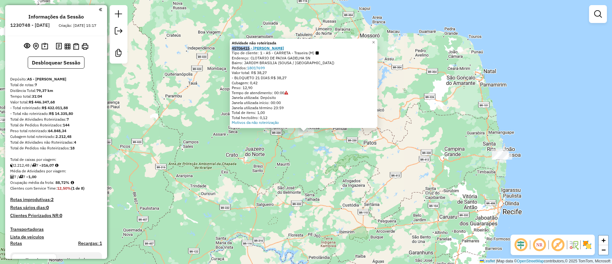
drag, startPoint x: 231, startPoint y: 47, endPoint x: 252, endPoint y: 48, distance: 20.8
click at [252, 48] on div "Atividade não roteirizada 45706415 - Mateus Sousa Tipo de cliente: 1 - AS - CAR…" at bounding box center [304, 83] width 148 height 89
copy strong "45706415"
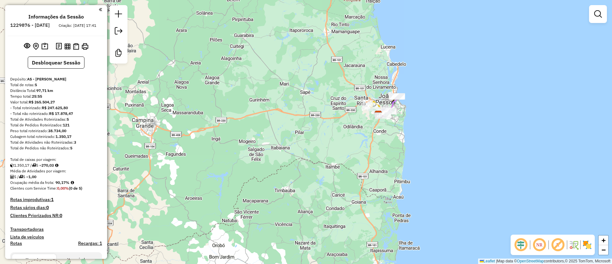
drag, startPoint x: 270, startPoint y: 167, endPoint x: 347, endPoint y: 150, distance: 79.3
click at [347, 150] on div "Janela de atendimento Grade de atendimento Capacidade Transportadoras Veículos …" at bounding box center [306, 132] width 612 height 264
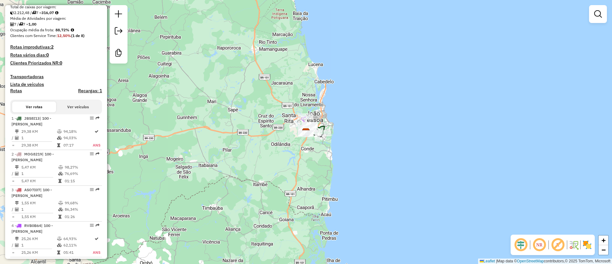
scroll to position [96, 0]
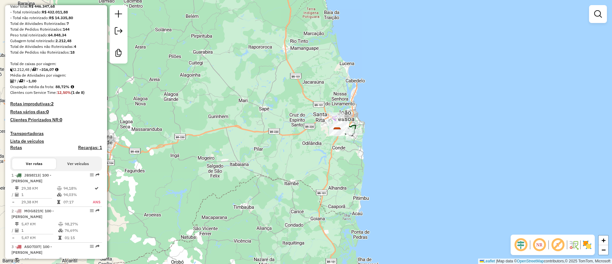
drag, startPoint x: 270, startPoint y: 112, endPoint x: 301, endPoint y: 112, distance: 31.2
click at [301, 112] on div "Janela de atendimento Grade de atendimento Capacidade Transportadoras Veículos …" at bounding box center [306, 132] width 612 height 264
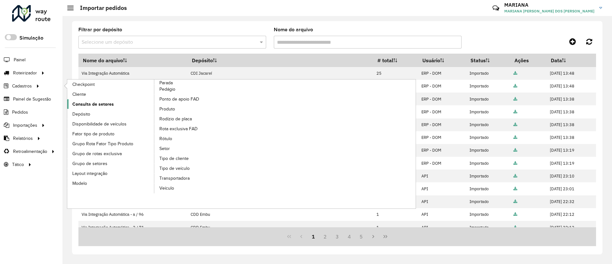
click at [100, 104] on span "Consulta de setores" at bounding box center [92, 104] width 41 height 7
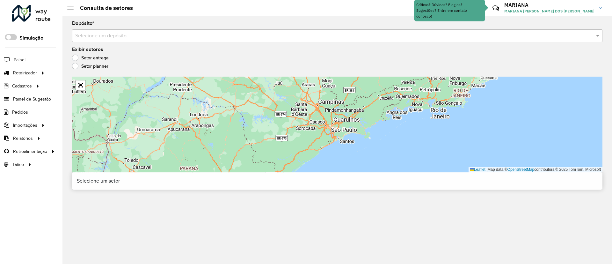
click at [104, 35] on input "text" at bounding box center [330, 36] width 511 height 8
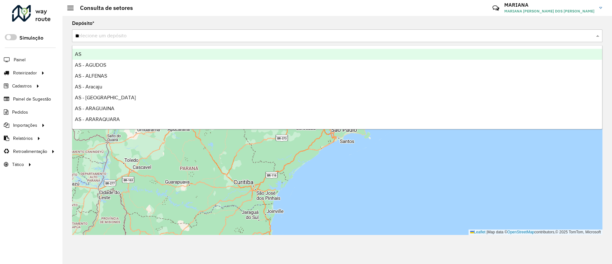
type input "***"
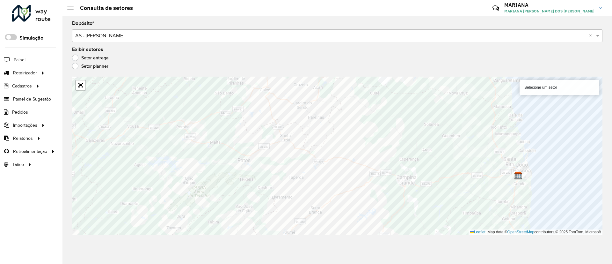
click at [135, 38] on input "text" at bounding box center [330, 36] width 511 height 8
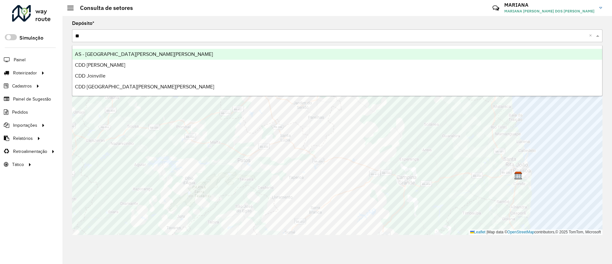
type input "***"
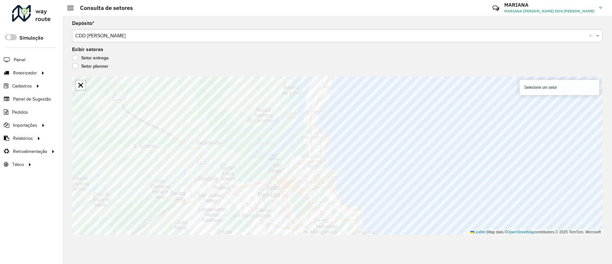
click at [232, 59] on div "Setor entrega" at bounding box center [337, 59] width 530 height 8
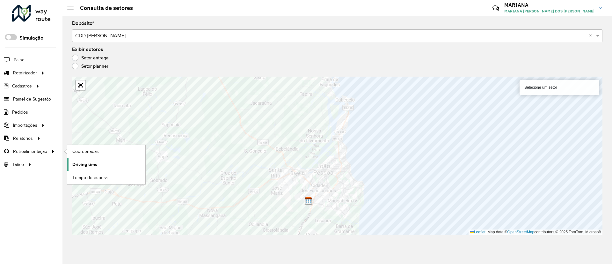
click at [87, 164] on span "Driving time" at bounding box center [84, 164] width 25 height 7
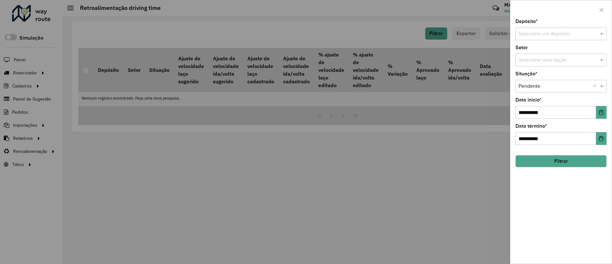
click at [534, 33] on input "text" at bounding box center [555, 34] width 72 height 8
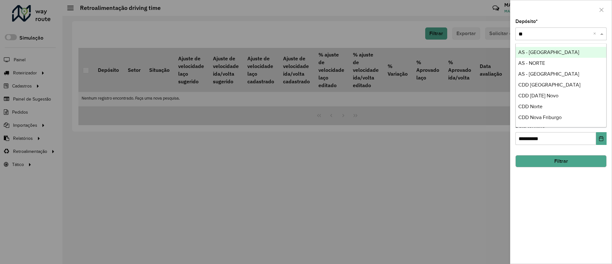
type input "*"
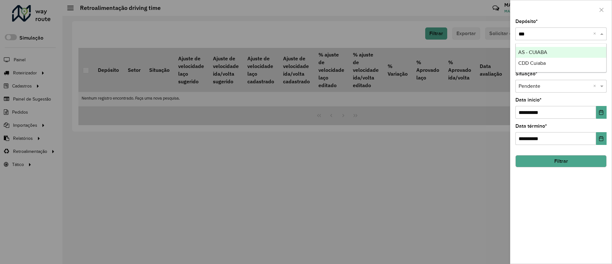
type input "****"
click at [601, 115] on button "Choose Date" at bounding box center [601, 112] width 11 height 13
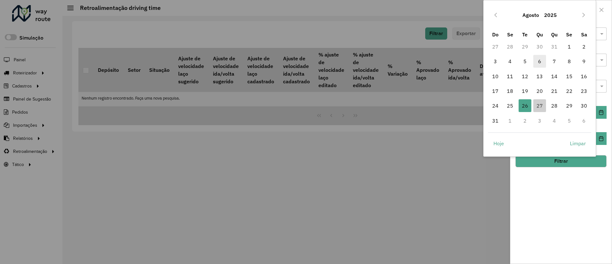
click at [538, 61] on span "6" at bounding box center [539, 61] width 13 height 13
type input "**********"
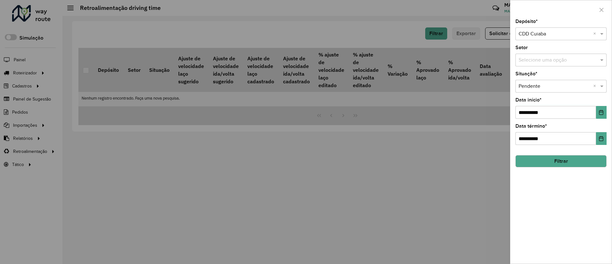
click at [534, 164] on button "Filtrar" at bounding box center [560, 161] width 91 height 12
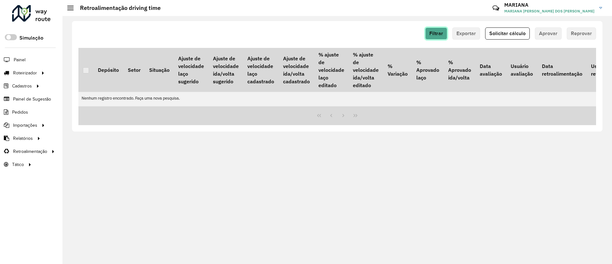
click at [439, 37] on button "Filtrar" at bounding box center [436, 33] width 22 height 12
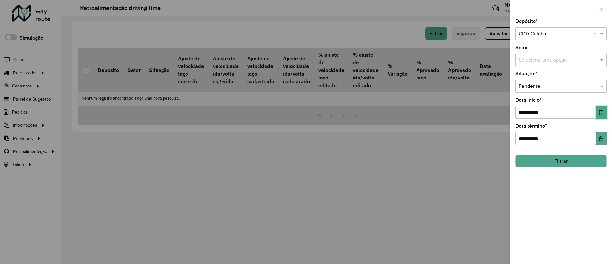
click at [604, 108] on button "Choose Date" at bounding box center [601, 112] width 11 height 13
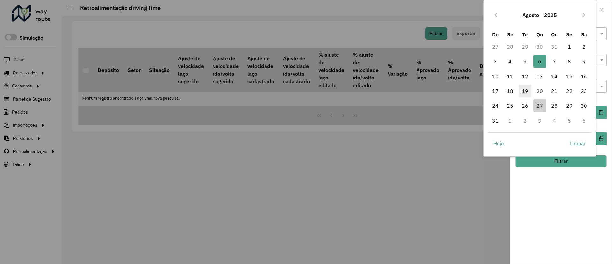
click at [527, 89] on span "19" at bounding box center [525, 90] width 13 height 13
type input "**********"
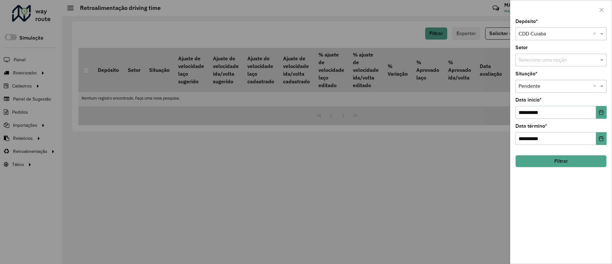
click at [529, 164] on button "Filtrar" at bounding box center [560, 161] width 91 height 12
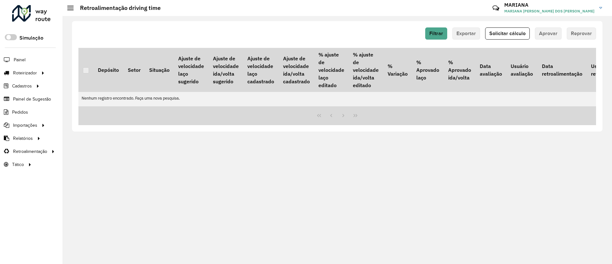
click at [505, 26] on div "Filtrar Exportar Solicitar cálculo Aprovar Reprovar Depósito Setor Situação Aju…" at bounding box center [337, 76] width 530 height 110
click at [505, 30] on button "Solicitar cálculo" at bounding box center [507, 33] width 45 height 12
click at [434, 25] on div "Filtrar Exportar Solicitar cálculo Aprovar Reprovar Depósito Setor Situação Aju…" at bounding box center [337, 76] width 530 height 110
click at [436, 31] on span "Filtrar" at bounding box center [436, 33] width 14 height 5
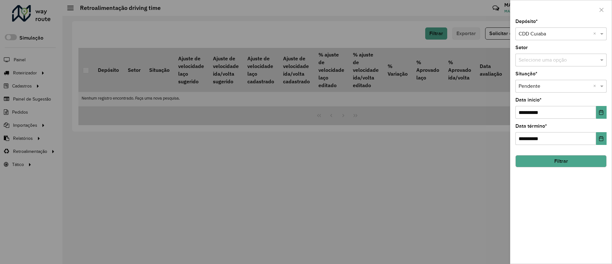
click at [545, 166] on button "Filtrar" at bounding box center [560, 161] width 91 height 12
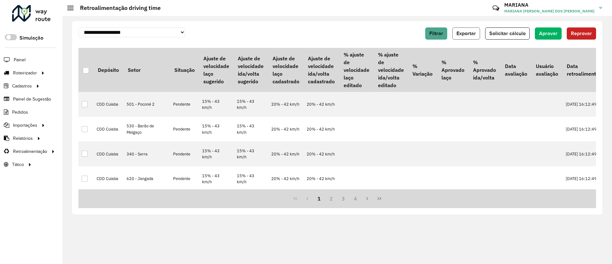
click at [473, 36] on button "Exportar" at bounding box center [466, 33] width 28 height 12
click at [470, 32] on span "Exportar" at bounding box center [466, 33] width 19 height 5
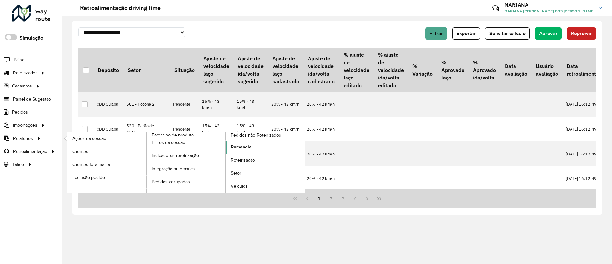
click at [254, 146] on link "Romaneio" at bounding box center [265, 147] width 79 height 13
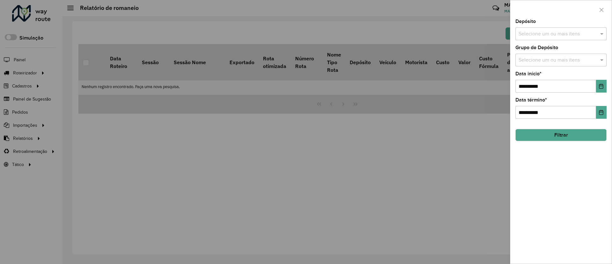
click at [530, 38] on div "Selecione um ou mais itens" at bounding box center [560, 33] width 91 height 13
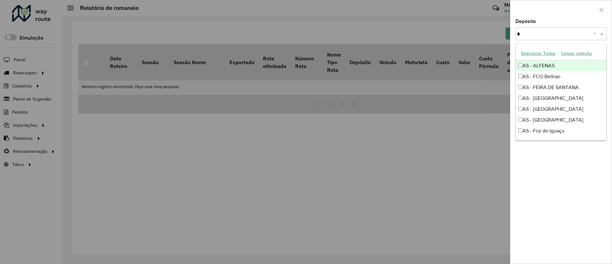
type input "**"
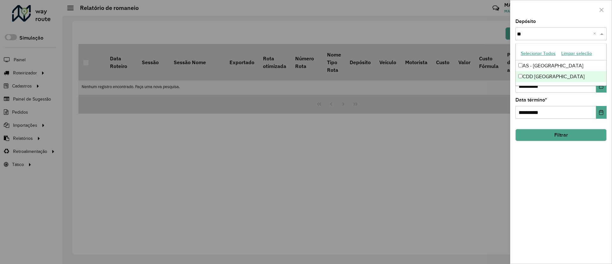
click at [525, 75] on div "CDD Florianópolis" at bounding box center [561, 76] width 91 height 11
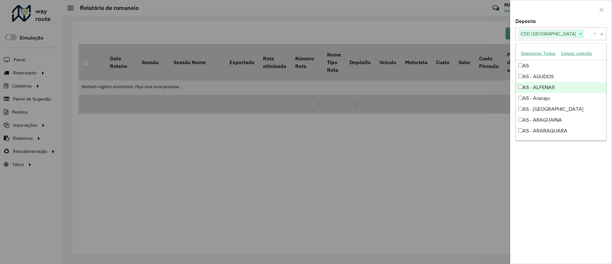
click at [578, 36] on span "×" at bounding box center [581, 34] width 6 height 8
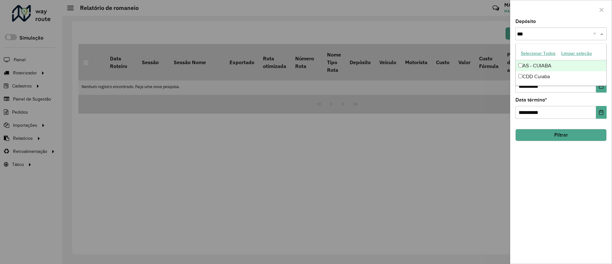
type input "****"
click at [540, 76] on div "CDD Cuiaba" at bounding box center [561, 76] width 91 height 11
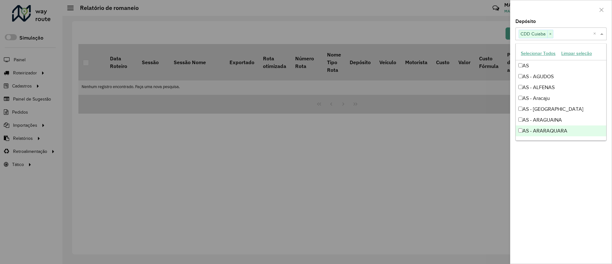
click at [553, 159] on div "**********" at bounding box center [560, 141] width 101 height 244
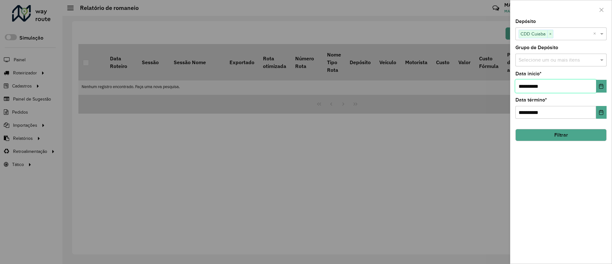
click at [595, 83] on input "**********" at bounding box center [555, 86] width 81 height 13
click at [596, 84] on button "Choose Date" at bounding box center [601, 86] width 11 height 13
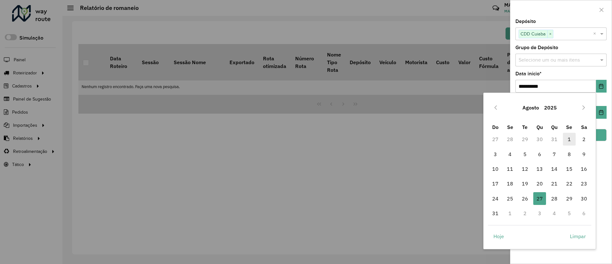
click at [568, 143] on span "1" at bounding box center [569, 139] width 13 height 13
type input "**********"
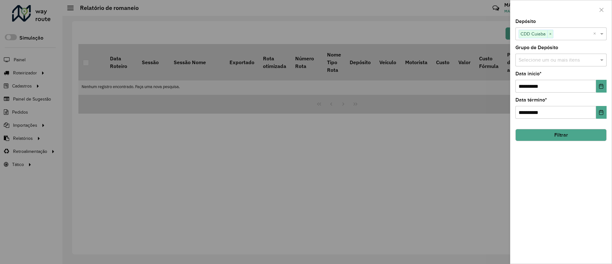
click at [559, 137] on button "Filtrar" at bounding box center [560, 135] width 91 height 12
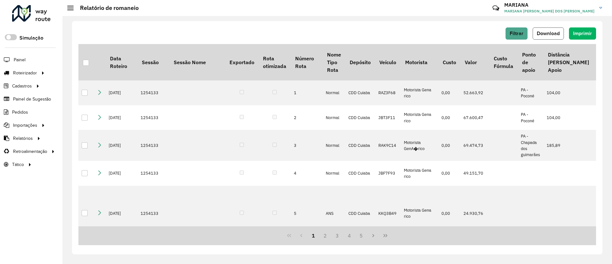
click at [543, 34] on span "Download" at bounding box center [548, 33] width 23 height 5
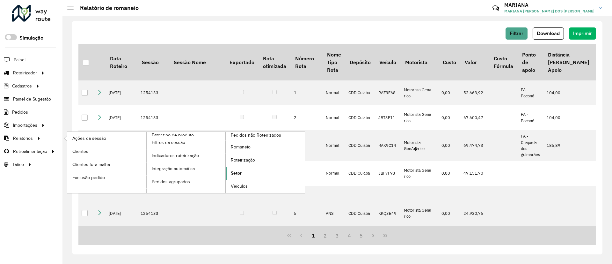
click at [240, 171] on span "Setor" at bounding box center [236, 173] width 11 height 7
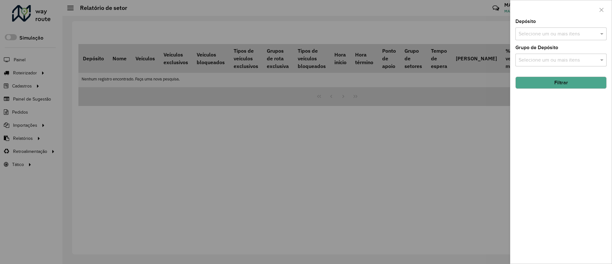
click at [540, 36] on input "text" at bounding box center [558, 34] width 82 height 8
click at [544, 37] on input "****" at bounding box center [555, 34] width 76 height 8
type input "****"
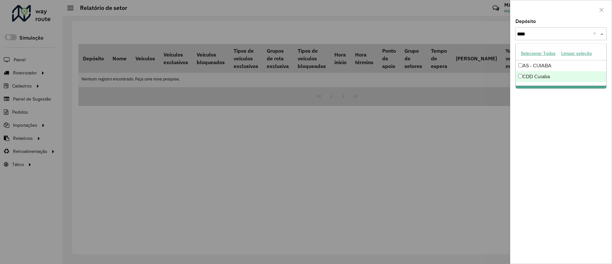
click at [525, 74] on div "CDD Cuiaba" at bounding box center [561, 76] width 91 height 11
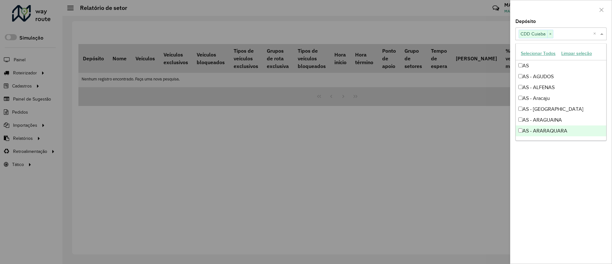
click at [535, 148] on div "Depósito Selecione um ou mais itens CDD Cuiaba × × Grupo de Depósito Selecione …" at bounding box center [560, 141] width 101 height 244
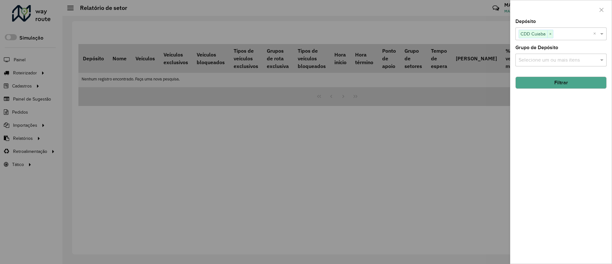
click at [537, 85] on button "Filtrar" at bounding box center [560, 83] width 91 height 12
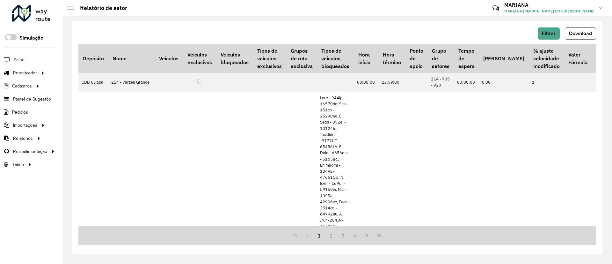
click at [578, 36] on button "Download" at bounding box center [580, 33] width 31 height 12
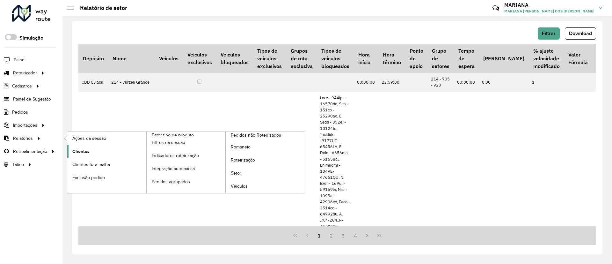
click at [92, 147] on link "Clientes" at bounding box center [106, 151] width 79 height 13
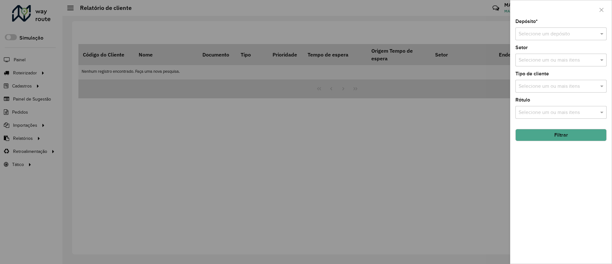
click at [536, 31] on input "text" at bounding box center [555, 34] width 72 height 8
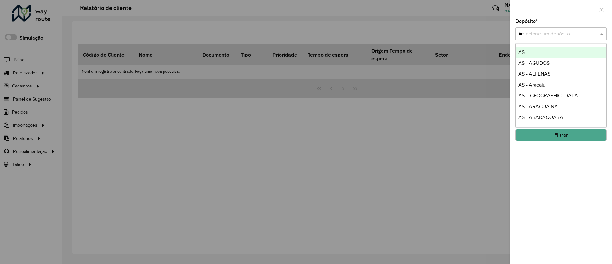
type input "***"
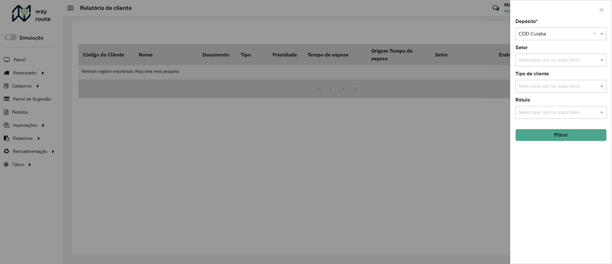
click at [552, 132] on button "Filtrar" at bounding box center [560, 135] width 91 height 12
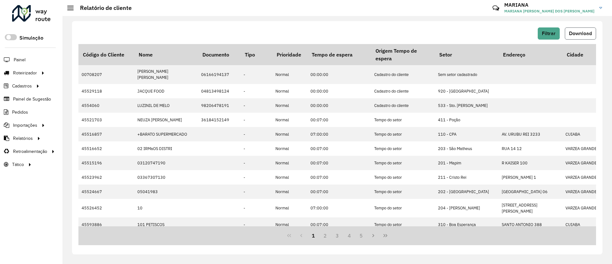
click at [567, 32] on button "Download" at bounding box center [580, 33] width 31 height 12
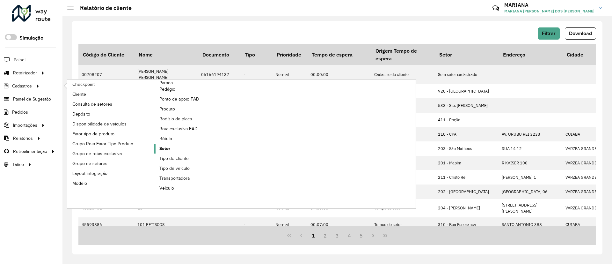
click at [172, 147] on link "Setor" at bounding box center [197, 149] width 87 height 10
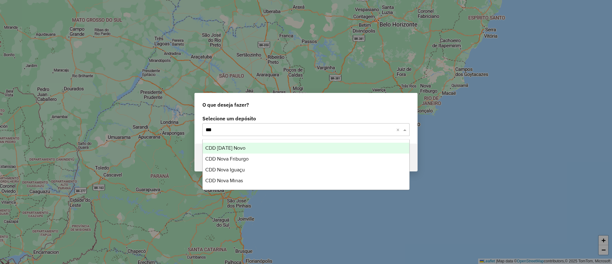
type input "****"
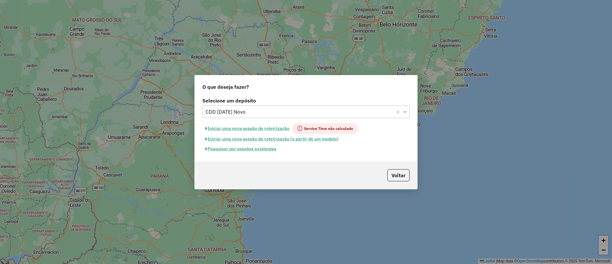
click at [225, 147] on button "Pesquisar por sessões existentes" at bounding box center [240, 149] width 77 height 10
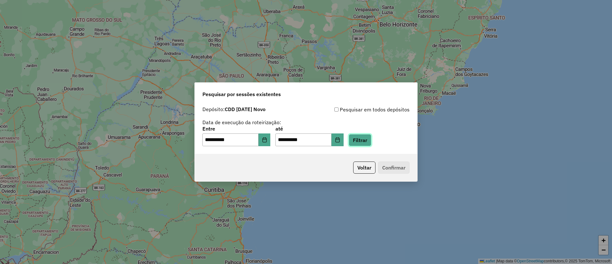
click at [366, 141] on button "Filtrar" at bounding box center [360, 140] width 23 height 12
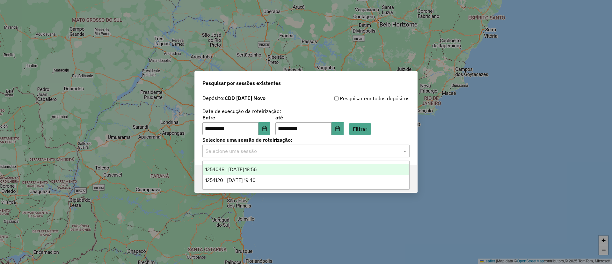
click at [242, 152] on input "text" at bounding box center [300, 151] width 188 height 8
click at [249, 172] on div "1254048 - [DATE] 18:56" at bounding box center [306, 169] width 207 height 11
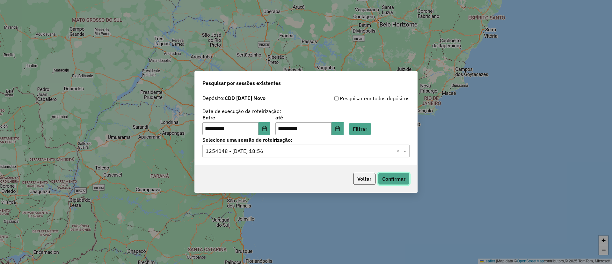
click at [385, 174] on button "Confirmar" at bounding box center [394, 178] width 32 height 12
click at [271, 125] on button "Choose Date" at bounding box center [265, 128] width 12 height 13
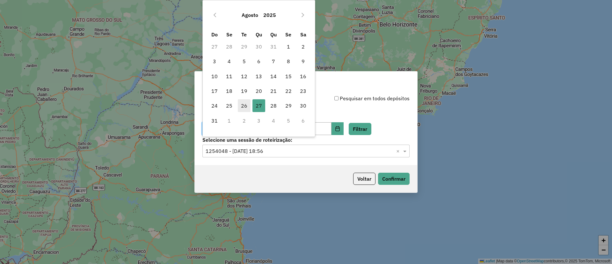
click at [243, 106] on span "26" at bounding box center [244, 105] width 13 height 13
type input "**********"
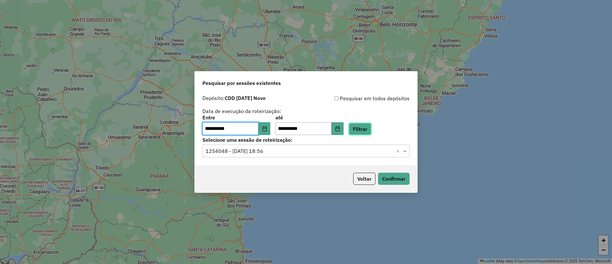
click at [371, 133] on button "Filtrar" at bounding box center [360, 129] width 23 height 12
click at [225, 150] on input "text" at bounding box center [300, 151] width 188 height 8
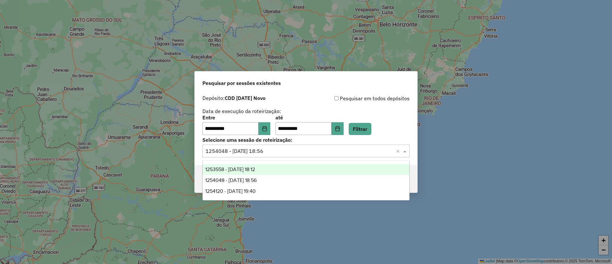
click at [232, 170] on span "1253558 - 26/08/2025 18:12" at bounding box center [230, 168] width 50 height 5
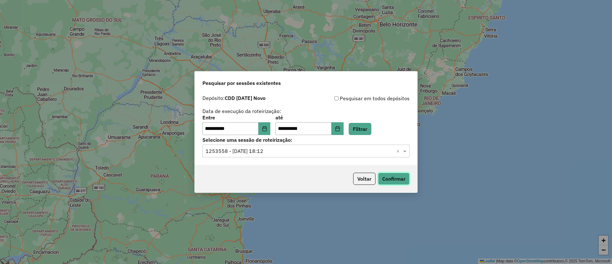
click at [399, 179] on button "Confirmar" at bounding box center [394, 178] width 32 height 12
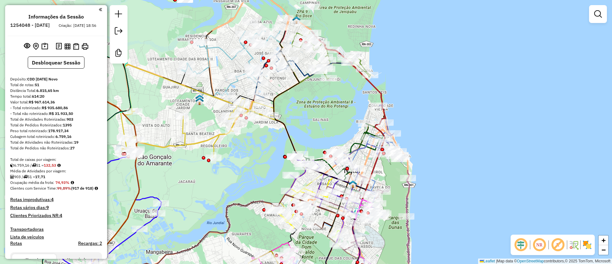
drag, startPoint x: 315, startPoint y: 47, endPoint x: 322, endPoint y: 195, distance: 148.4
click at [322, 195] on div "Janela de atendimento Grade de atendimento Capacidade Transportadoras Veículos …" at bounding box center [306, 132] width 612 height 264
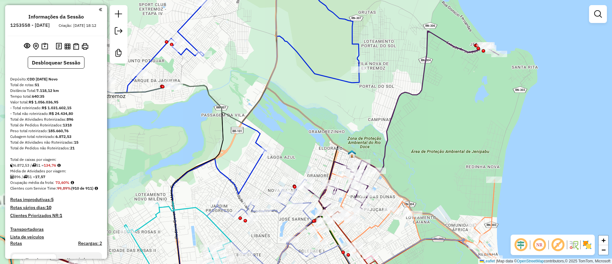
click at [312, 66] on icon at bounding box center [232, 62] width 253 height 177
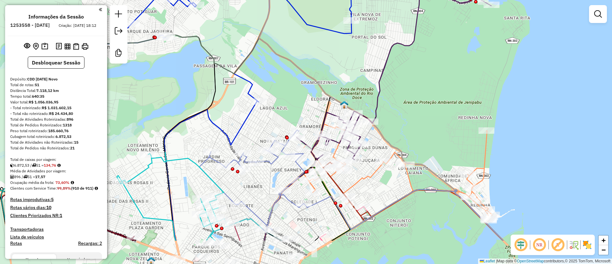
drag, startPoint x: 329, startPoint y: 106, endPoint x: 311, endPoint y: 0, distance: 107.8
click at [321, 55] on div "Janela de atendimento Grade de atendimento Capacidade Transportadoras Veículos …" at bounding box center [306, 132] width 612 height 264
